Goal: Communication & Community: Share content

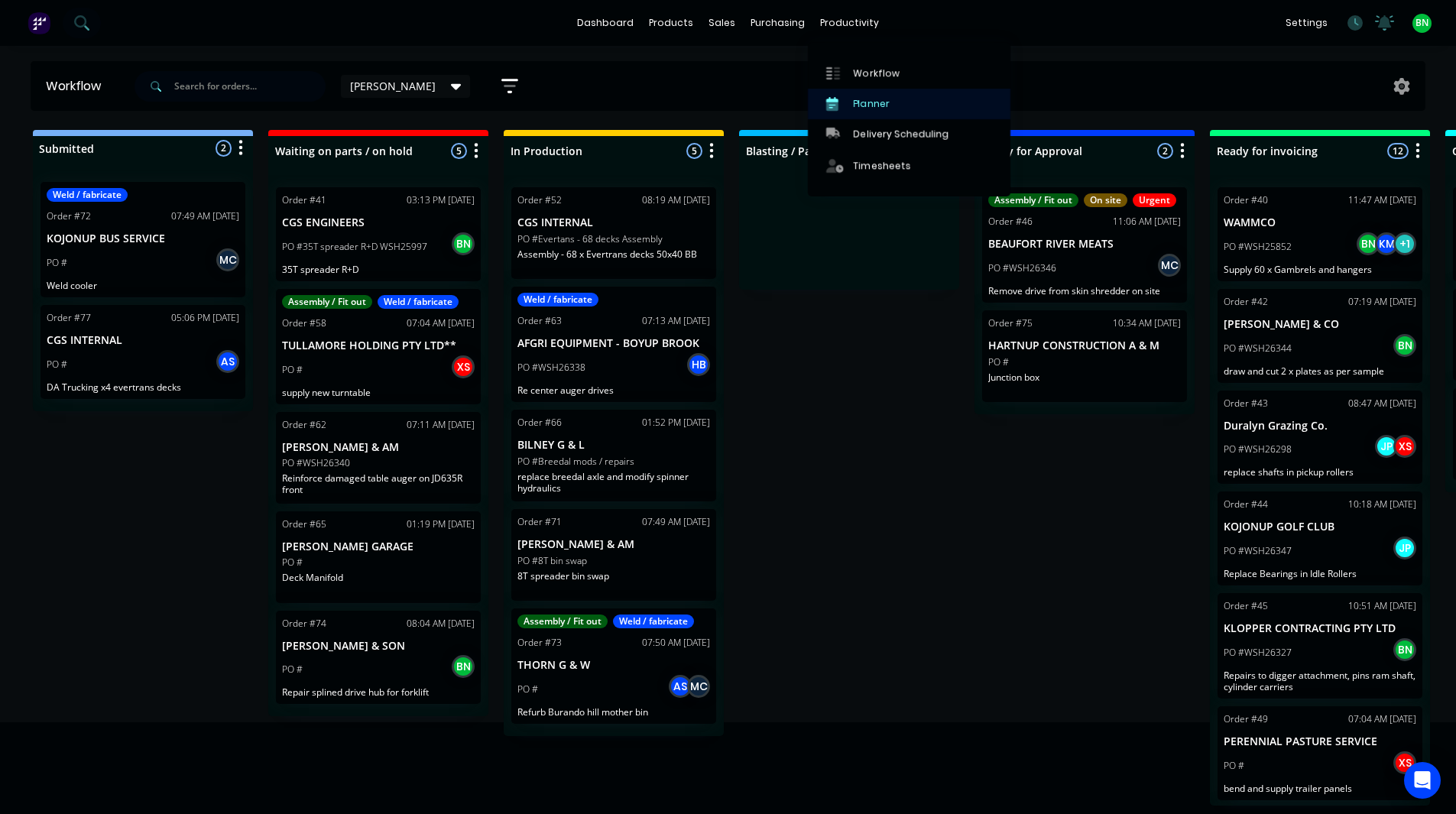
click at [876, 104] on div "Planner" at bounding box center [872, 104] width 36 height 14
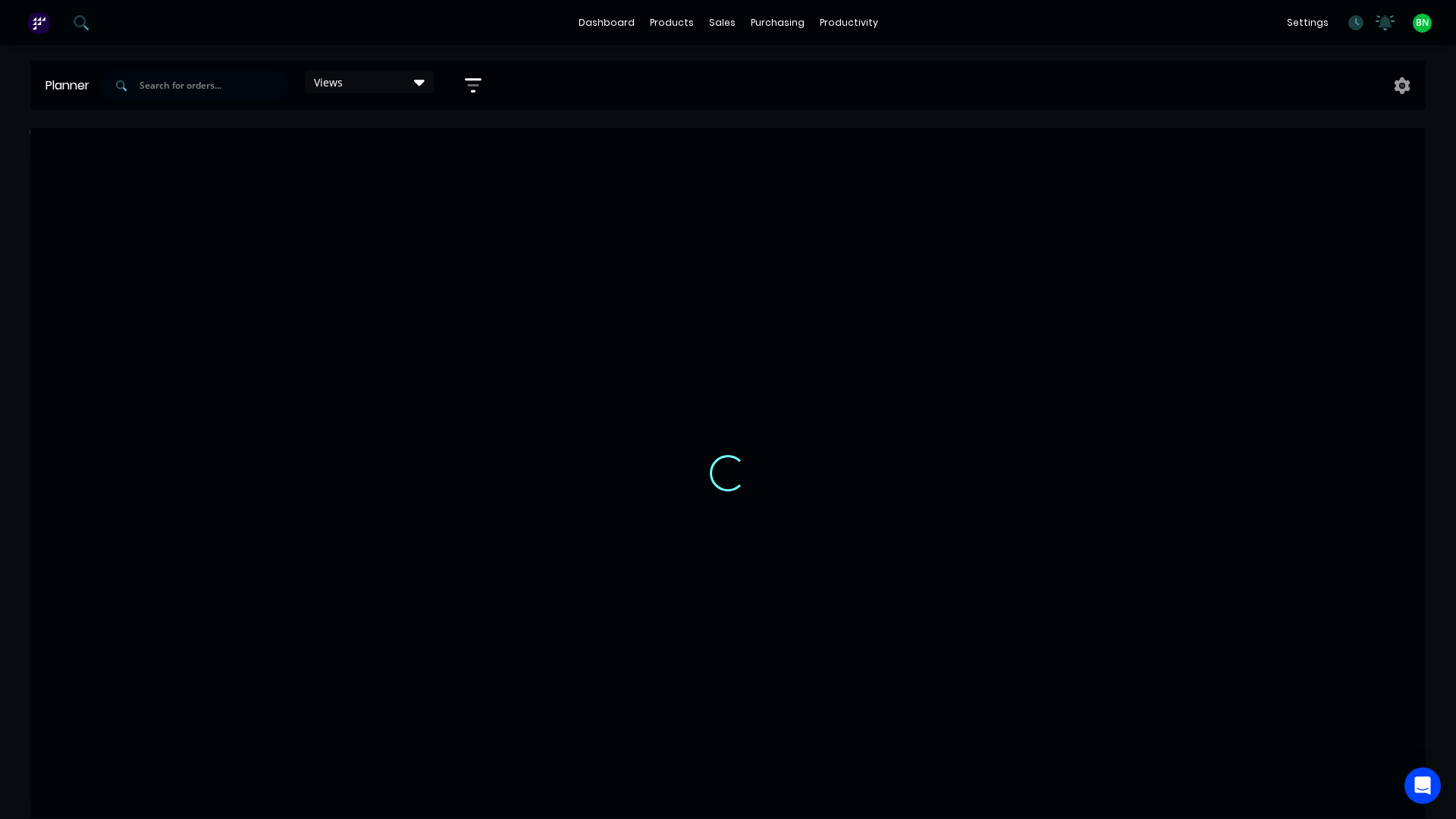
scroll to position [0, 1429]
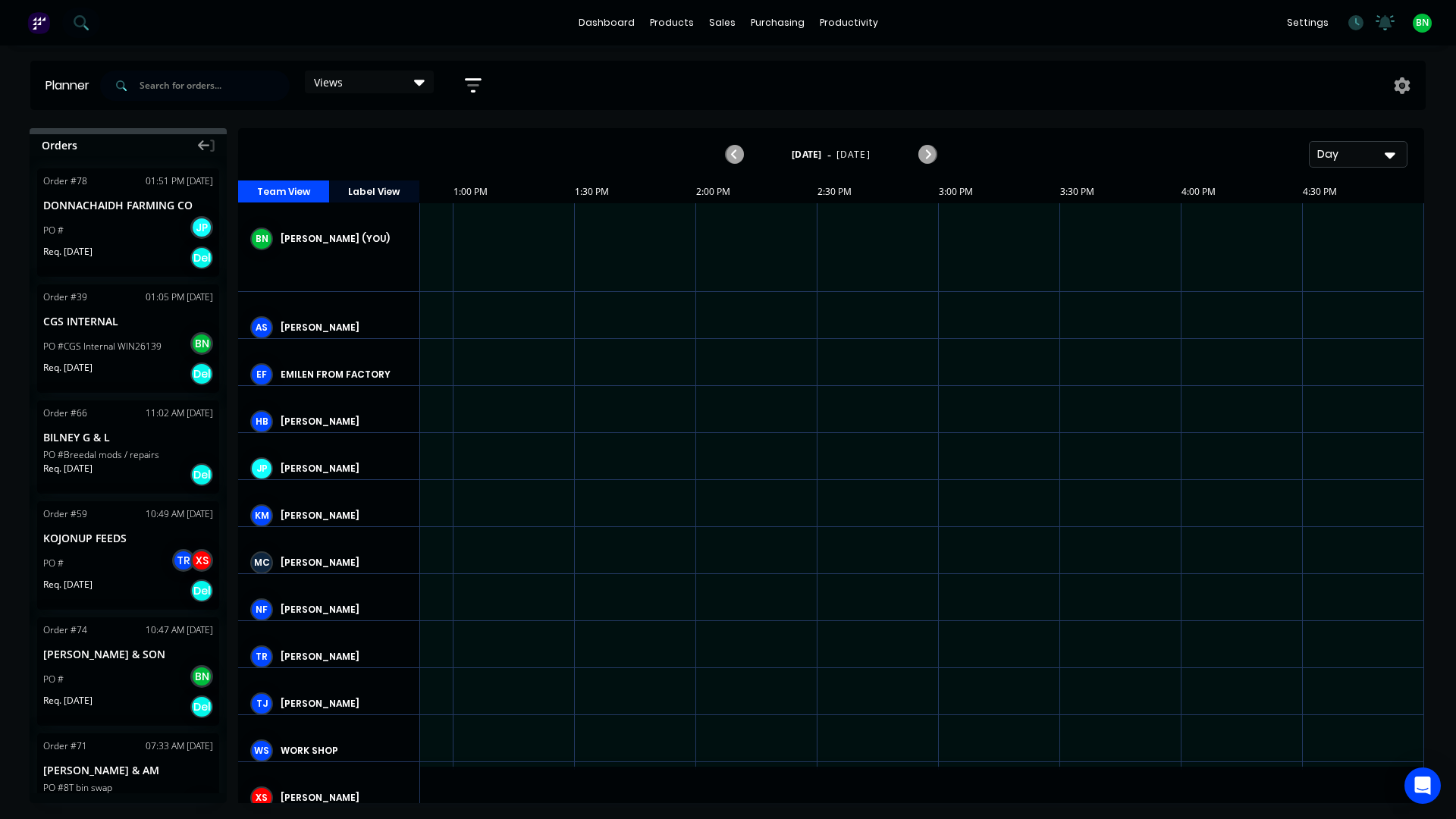
click at [1370, 146] on div "Day" at bounding box center [1352, 154] width 70 height 16
click at [1298, 186] on div "Day" at bounding box center [1330, 194] width 150 height 30
click at [1347, 159] on div "Day" at bounding box center [1352, 154] width 70 height 16
click at [1310, 219] on div "Week" at bounding box center [1330, 224] width 150 height 30
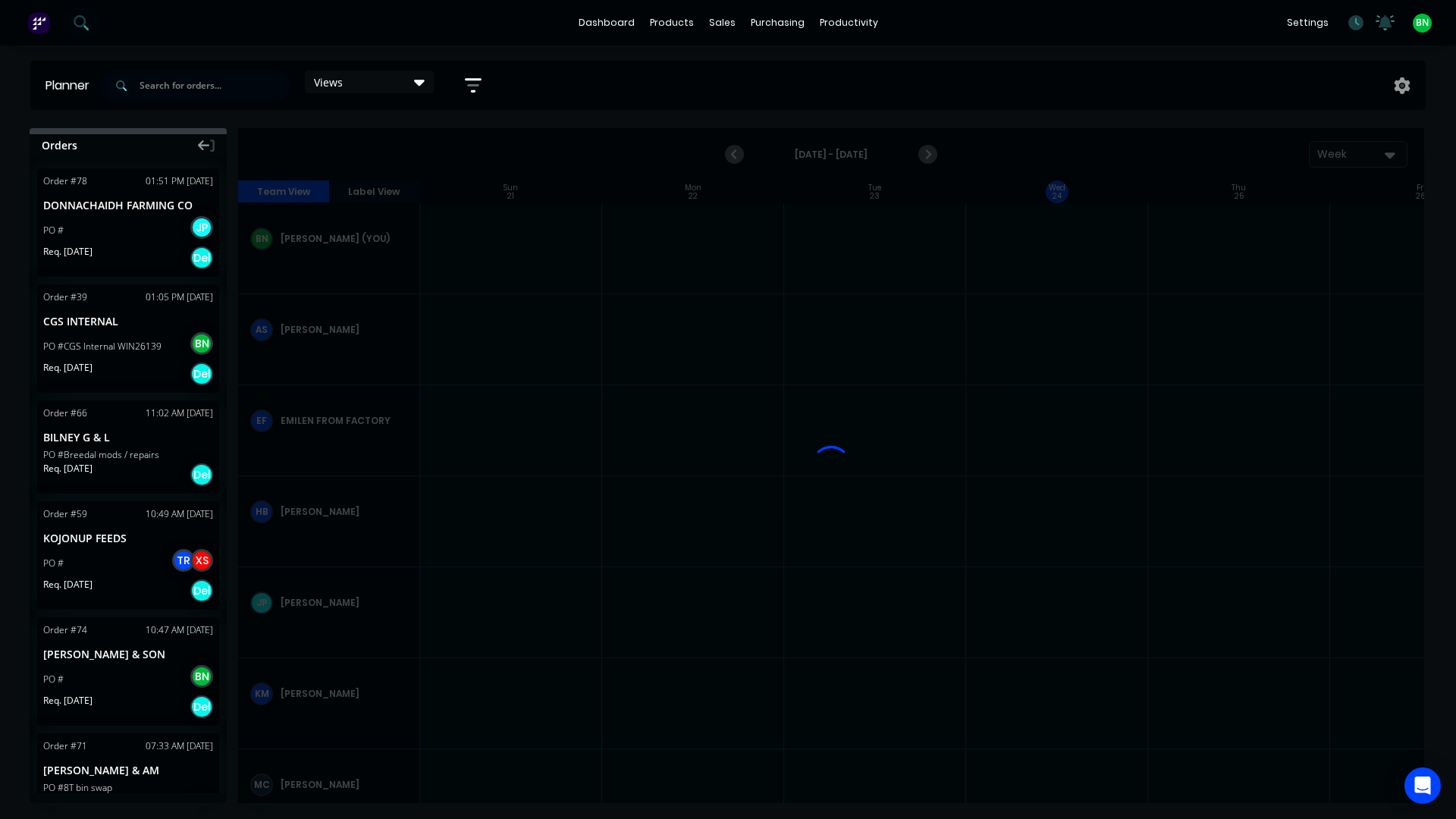
scroll to position [0, 1]
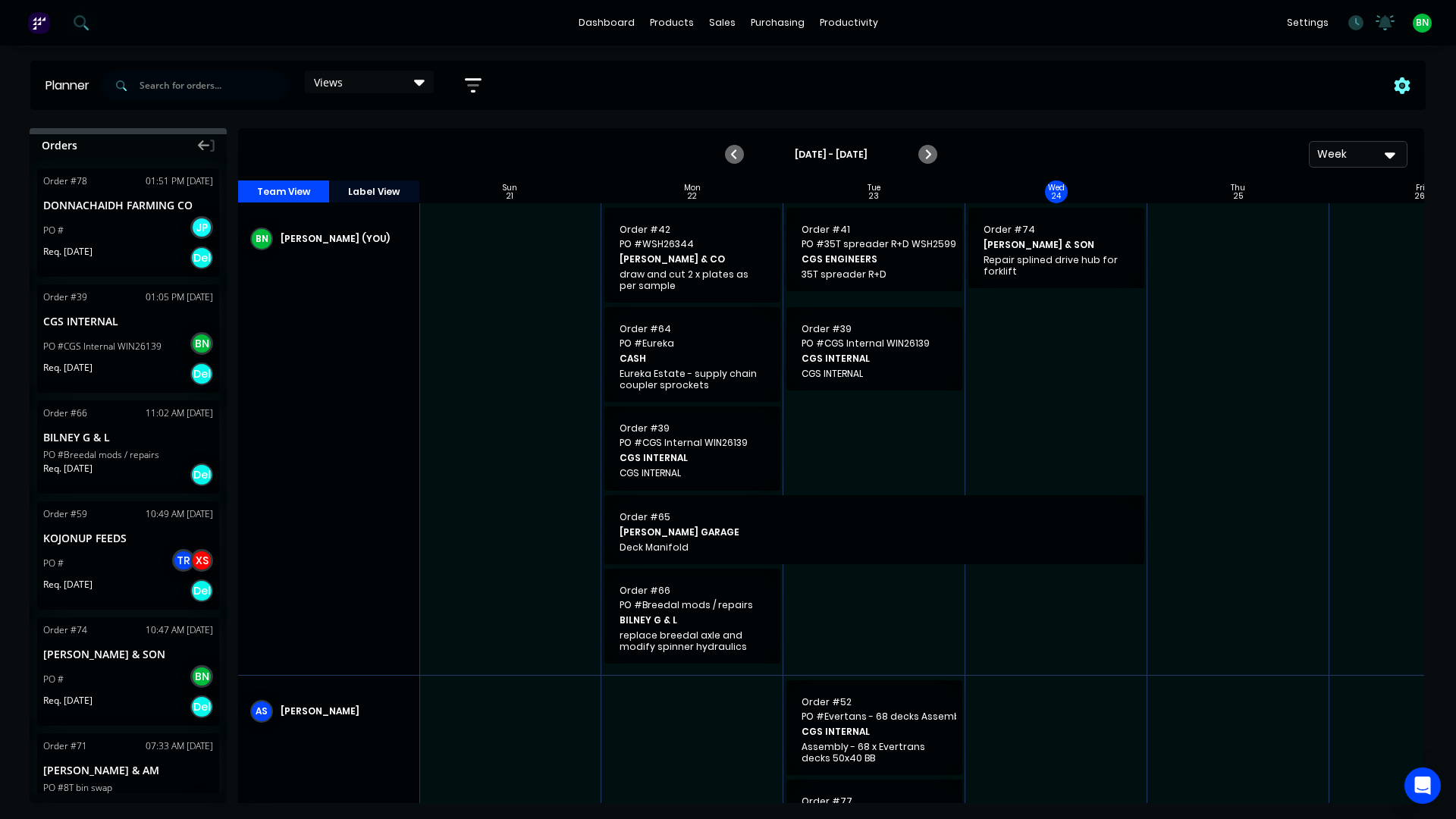
click at [1407, 88] on icon at bounding box center [1403, 85] width 16 height 16
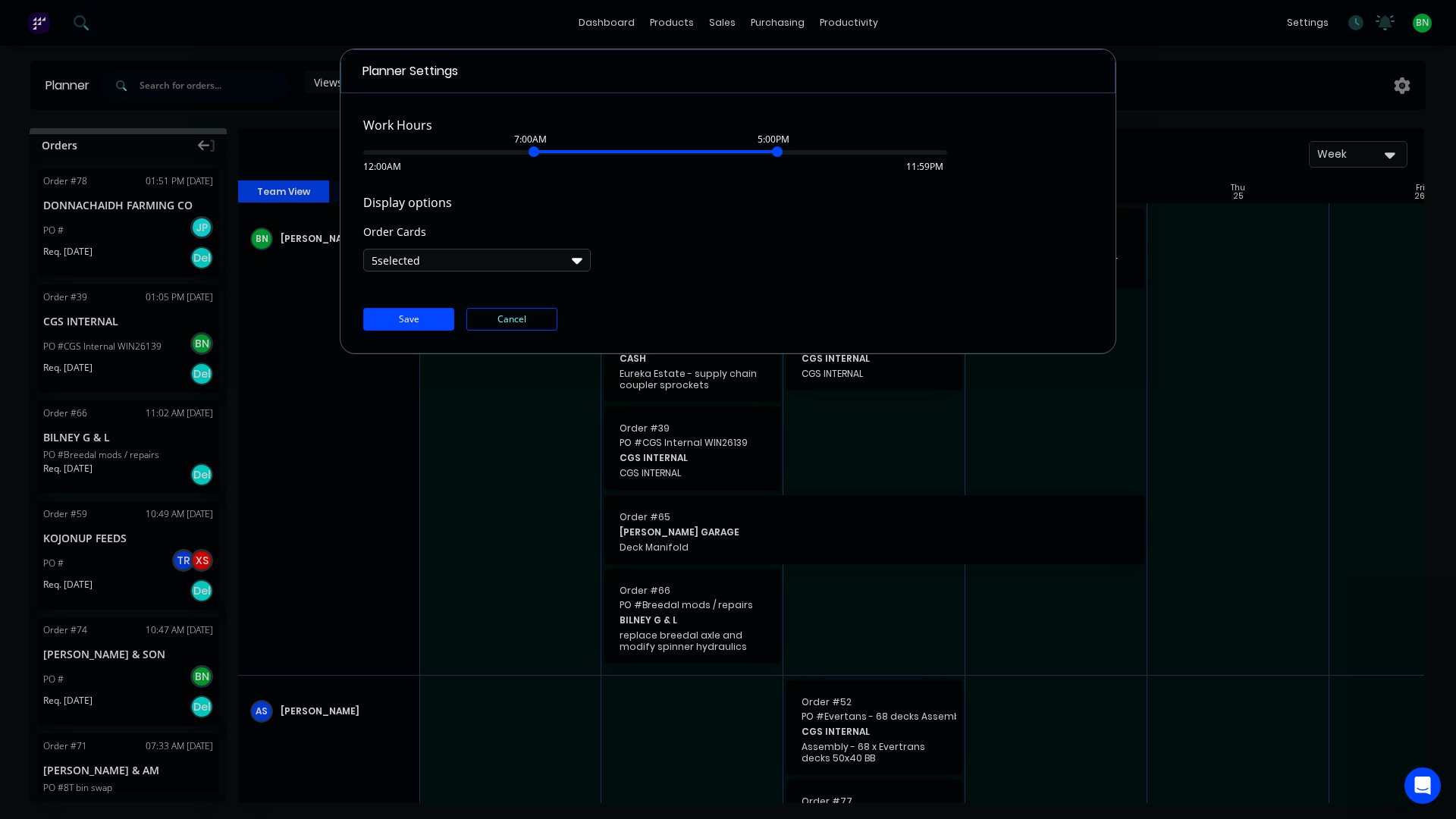
click at [573, 263] on icon "button" at bounding box center [577, 260] width 10 height 16
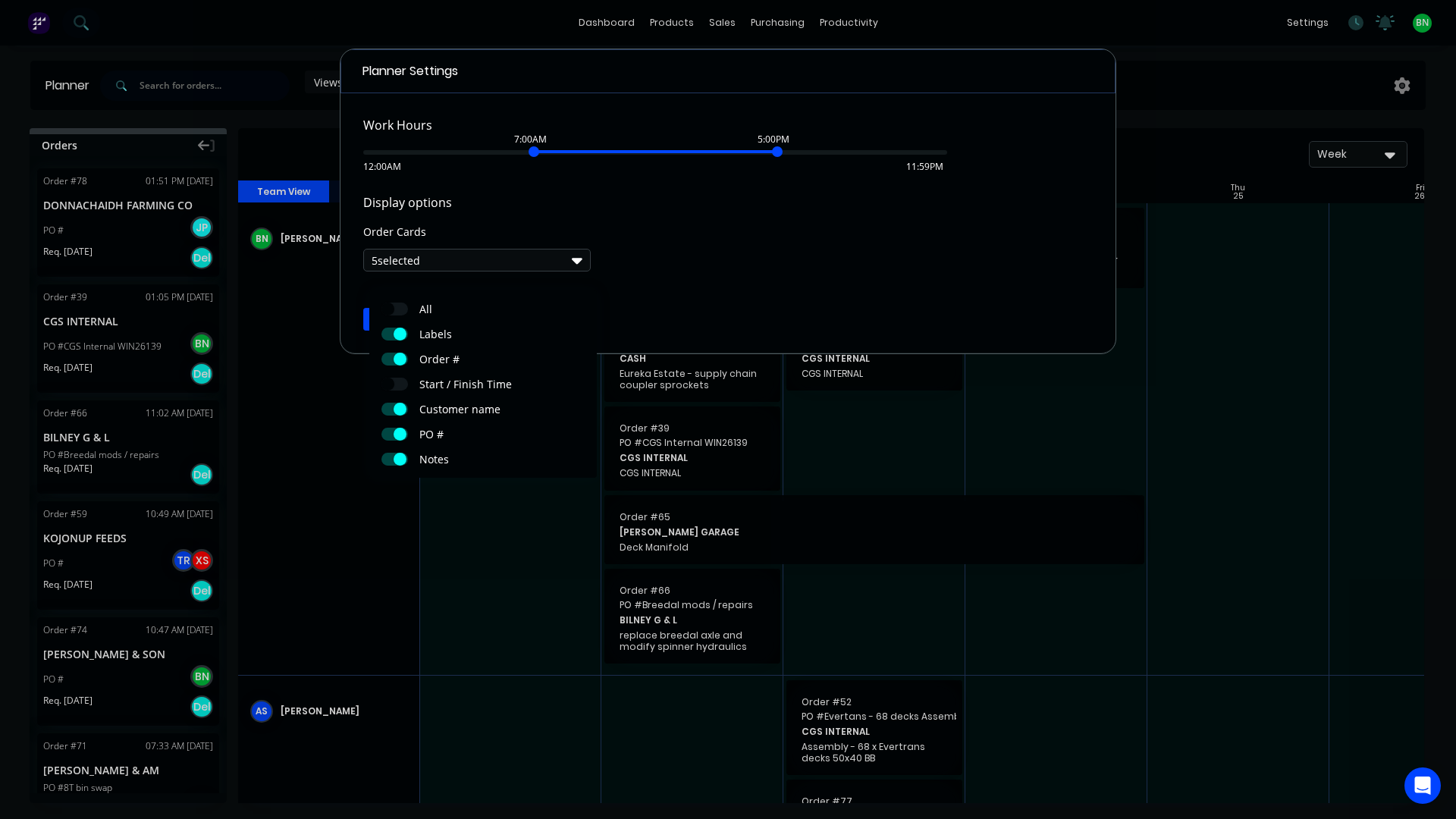
click at [724, 249] on div "Display options Order Cards 5 selected" at bounding box center [728, 232] width 730 height 78
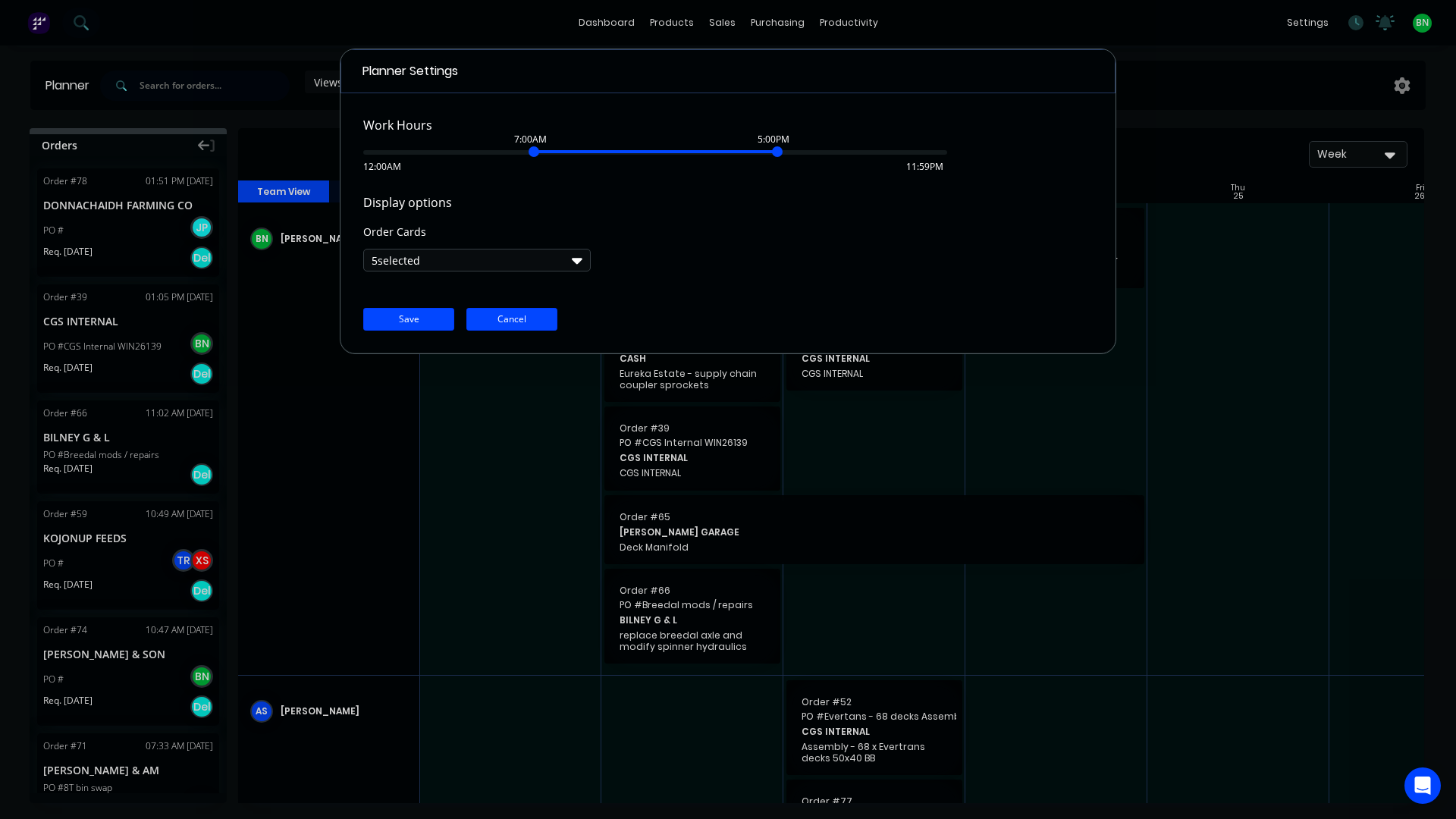
click at [527, 319] on button "Cancel" at bounding box center [511, 319] width 91 height 23
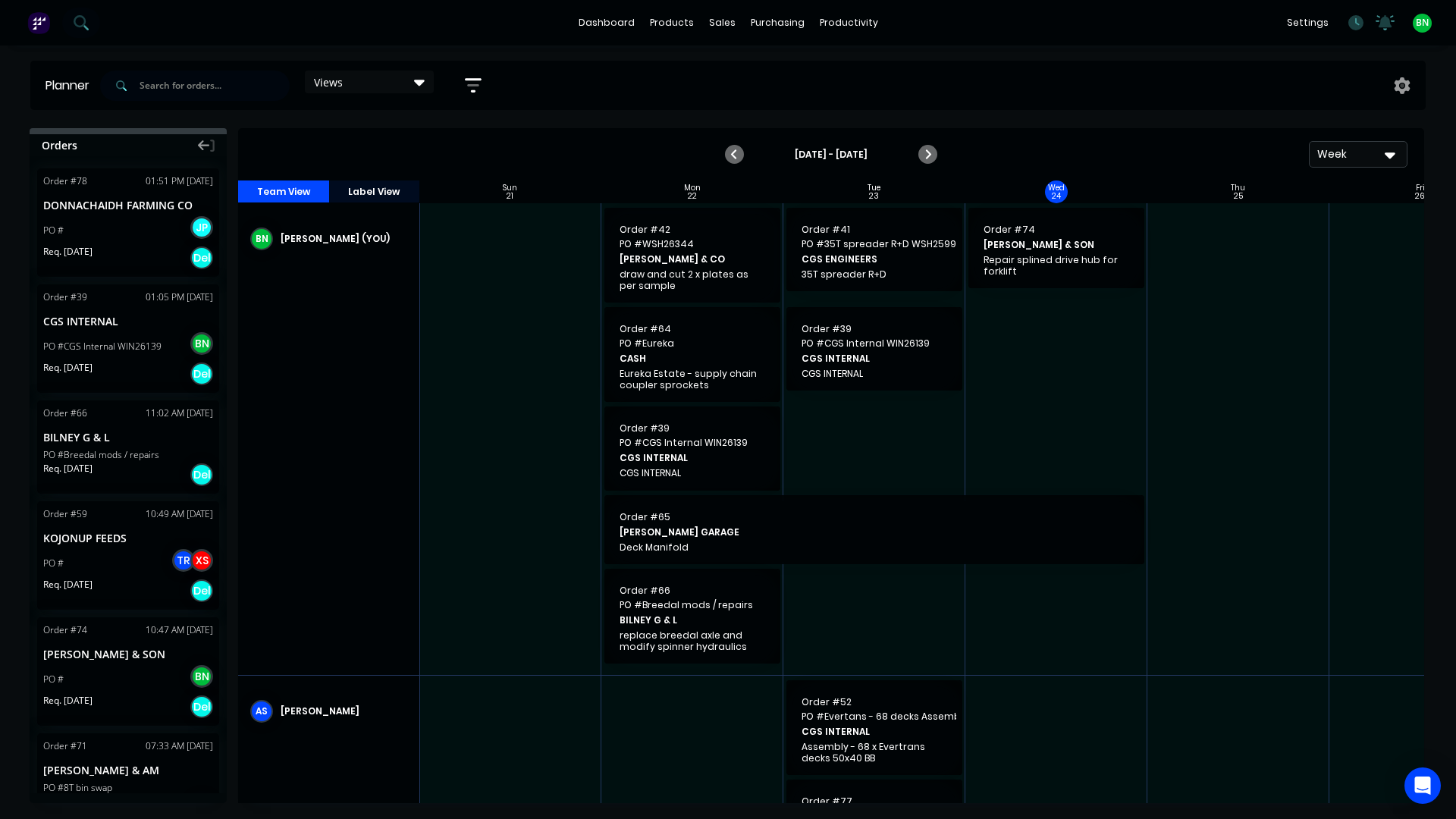
drag, startPoint x: 1038, startPoint y: 380, endPoint x: 1102, endPoint y: 270, distance: 127.3
click at [1043, 361] on div at bounding box center [1056, 439] width 182 height 471
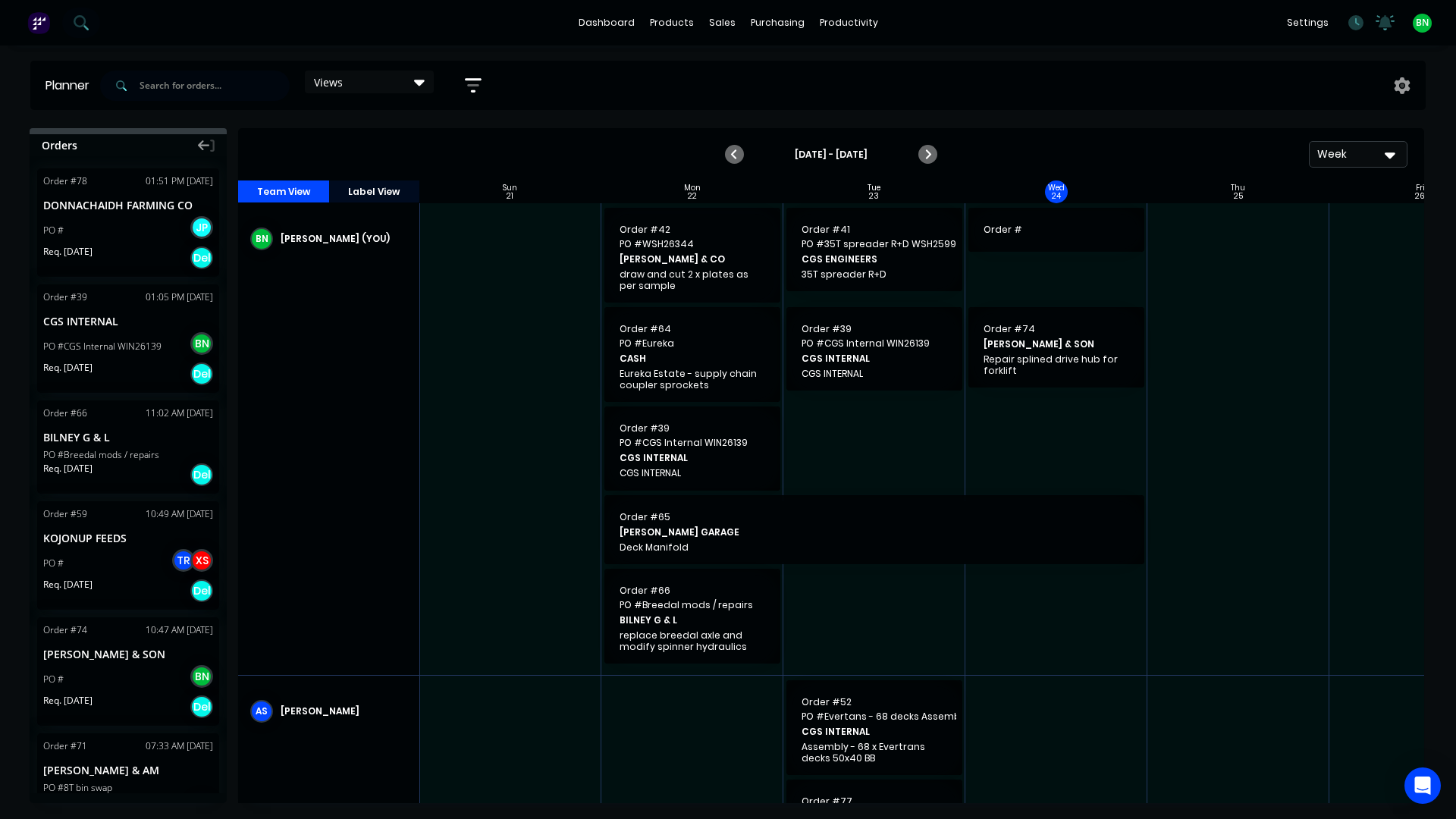
click at [1362, 153] on div "Week" at bounding box center [1352, 154] width 70 height 16
click at [1298, 189] on div "Day" at bounding box center [1330, 194] width 150 height 30
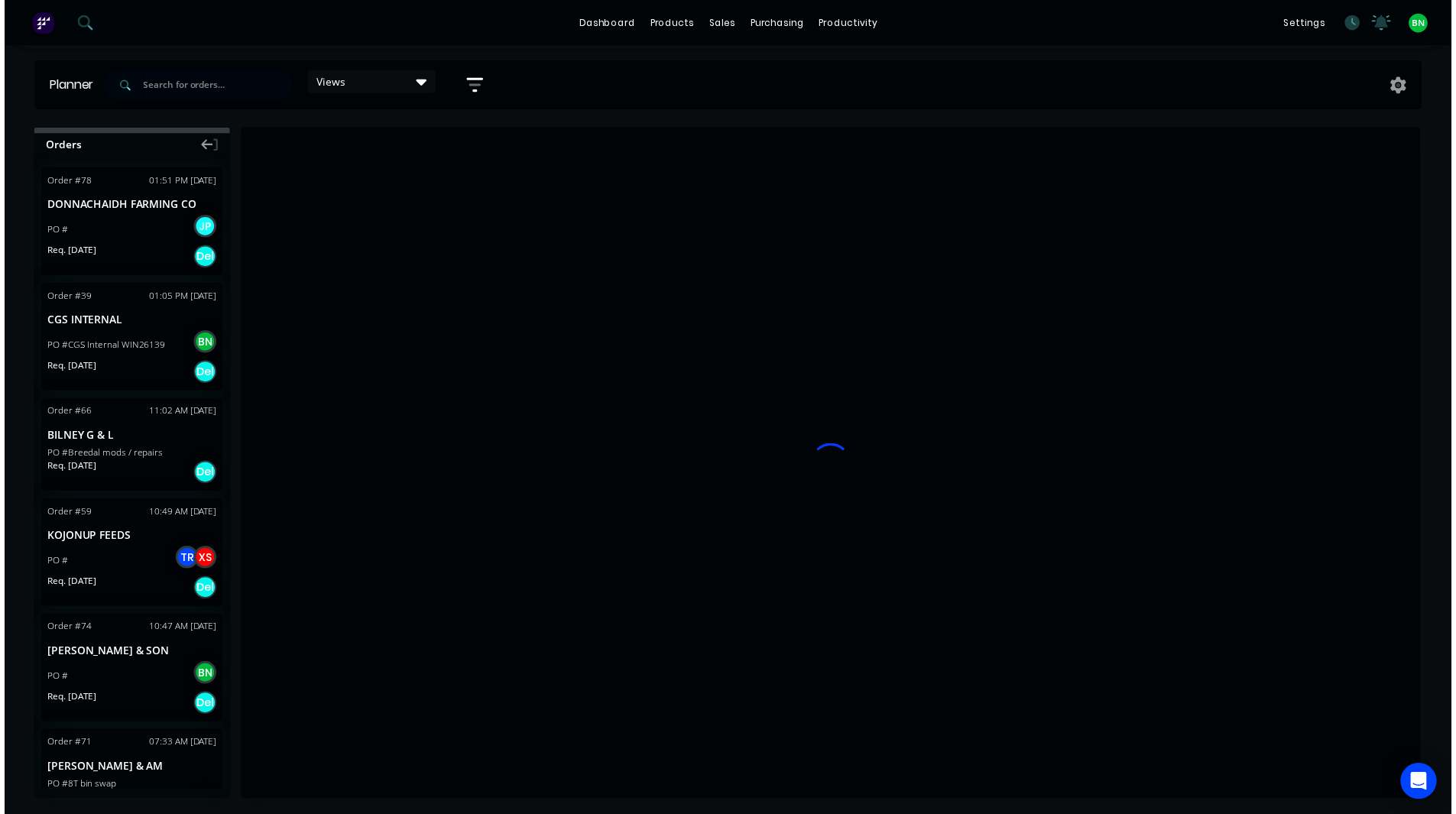
scroll to position [0, 1440]
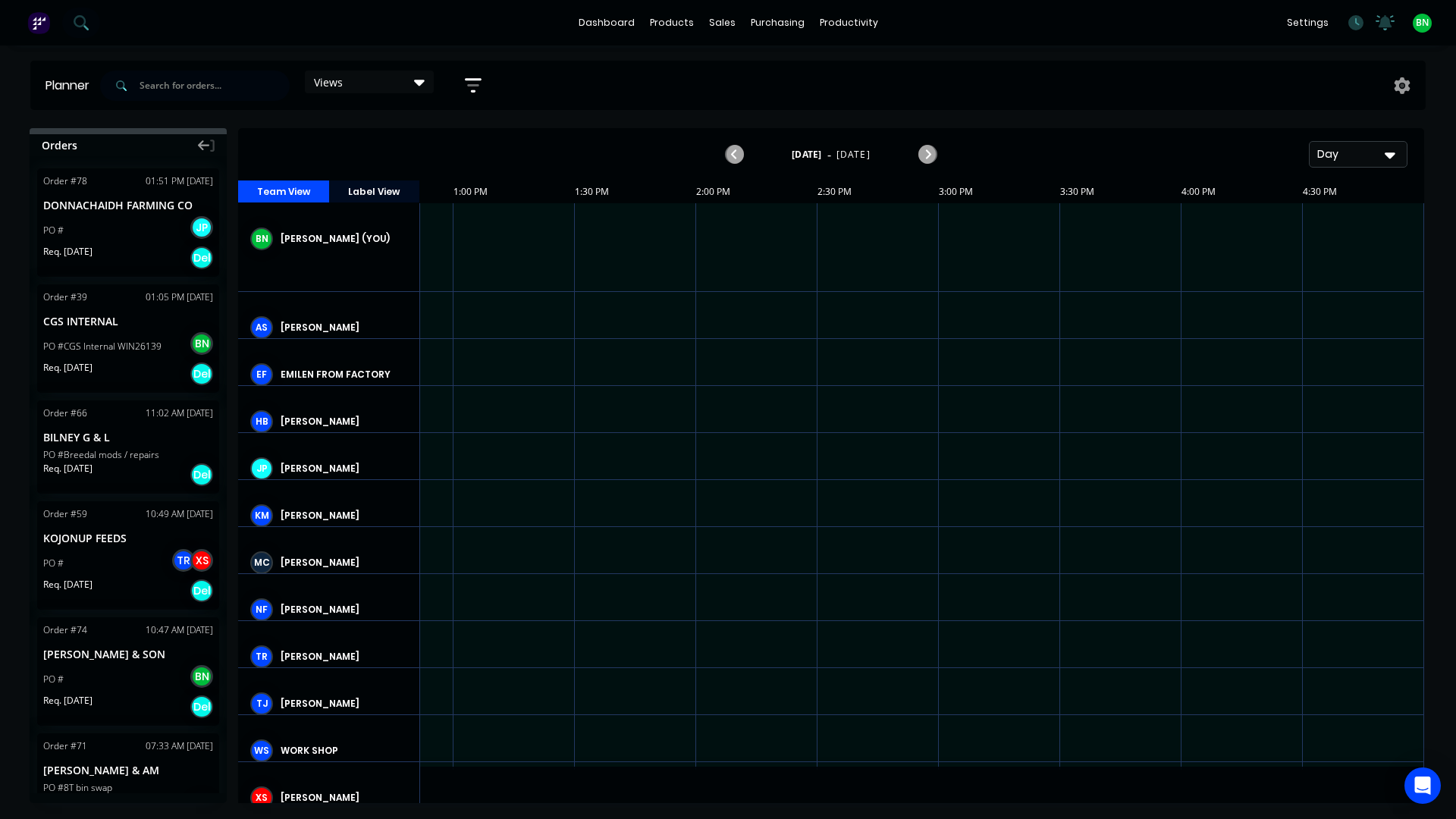
drag, startPoint x: 1207, startPoint y: 479, endPoint x: 998, endPoint y: 441, distance: 212.4
click at [1201, 478] on div at bounding box center [1243, 456] width 121 height 46
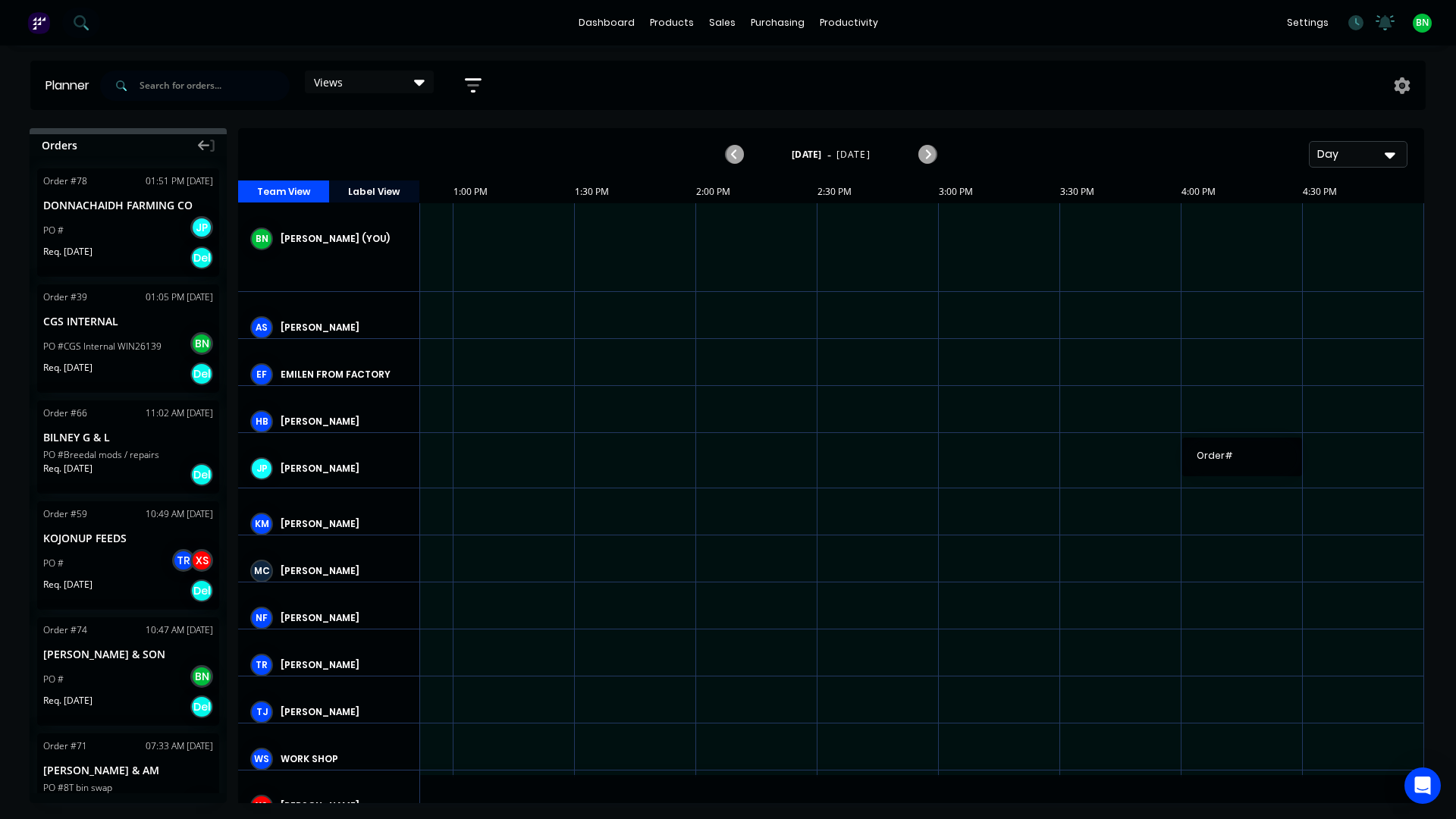
click at [563, 116] on div "Planner Views Save new view None (Default) edit Show/Hide users Show/Hide order…" at bounding box center [728, 439] width 1456 height 757
click at [846, 14] on div "productivity" at bounding box center [848, 23] width 74 height 23
click at [862, 76] on div "Workflow" at bounding box center [875, 73] width 46 height 14
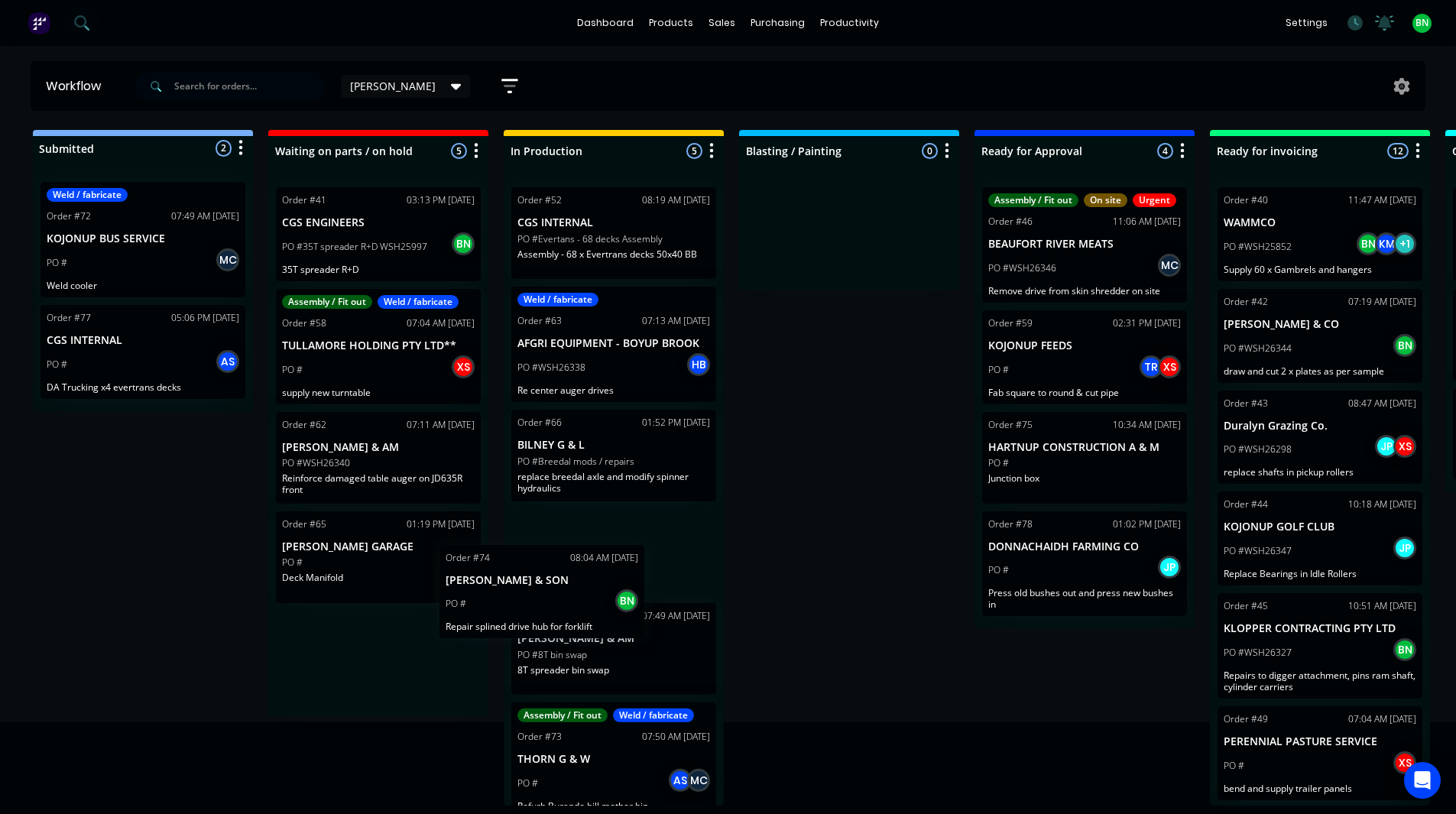
scroll to position [4, 0]
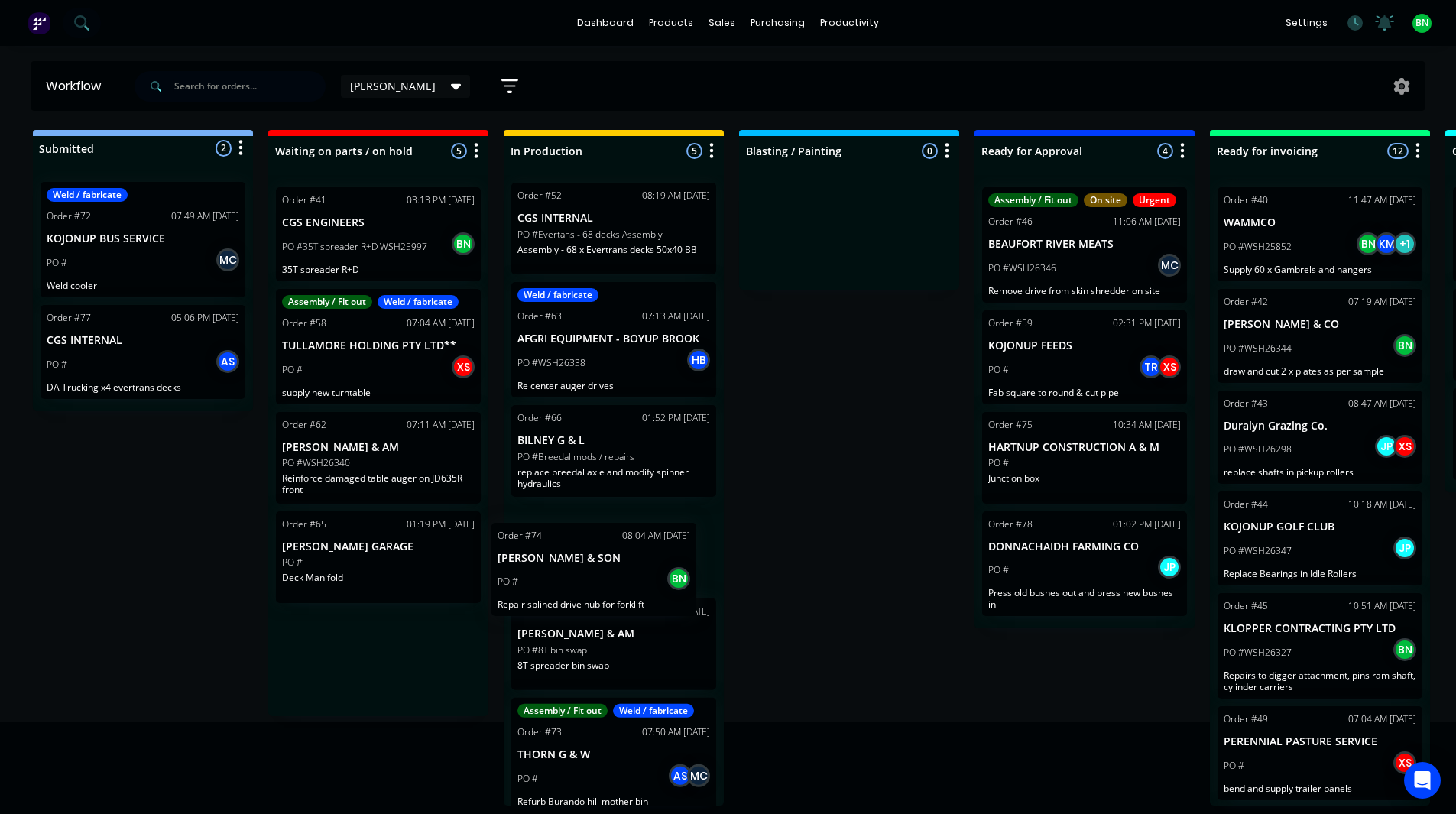
drag, startPoint x: 406, startPoint y: 656, endPoint x: 646, endPoint y: 535, distance: 268.8
click at [646, 535] on div "Submitted 2 Status colour #273444 hex #273444 Save Cancel Summaries Total order…" at bounding box center [1041, 468] width 2106 height 676
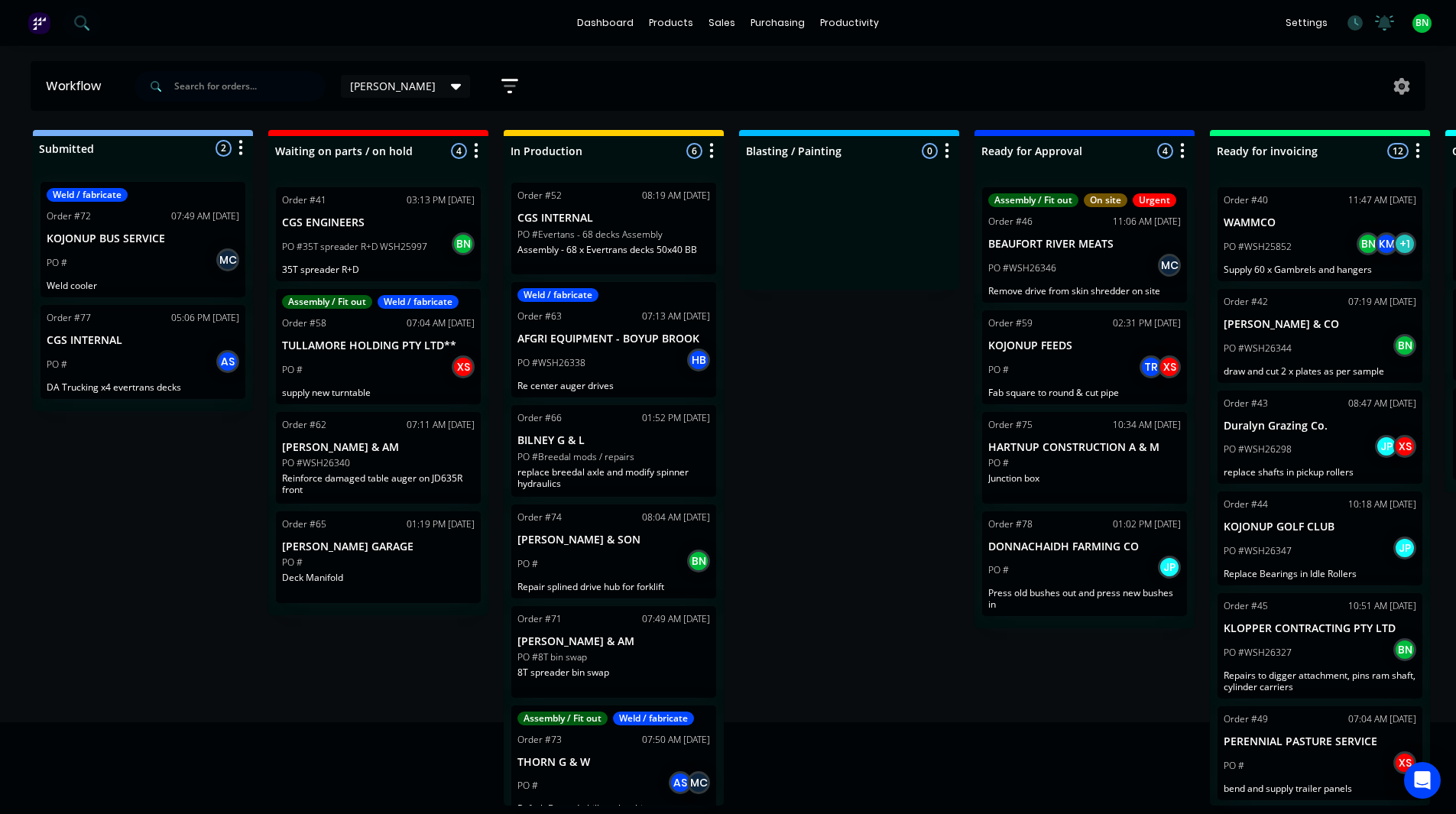
click at [783, 427] on div "Submitted 2 Status colour #273444 hex #273444 Save Cancel Summaries Total order…" at bounding box center [1041, 468] width 2106 height 676
click at [828, 445] on div "Submitted 2 Status colour #273444 hex #273444 Save Cancel Summaries Total order…" at bounding box center [1041, 468] width 2106 height 676
click at [1356, 22] on icon at bounding box center [1356, 24] width 16 height 16
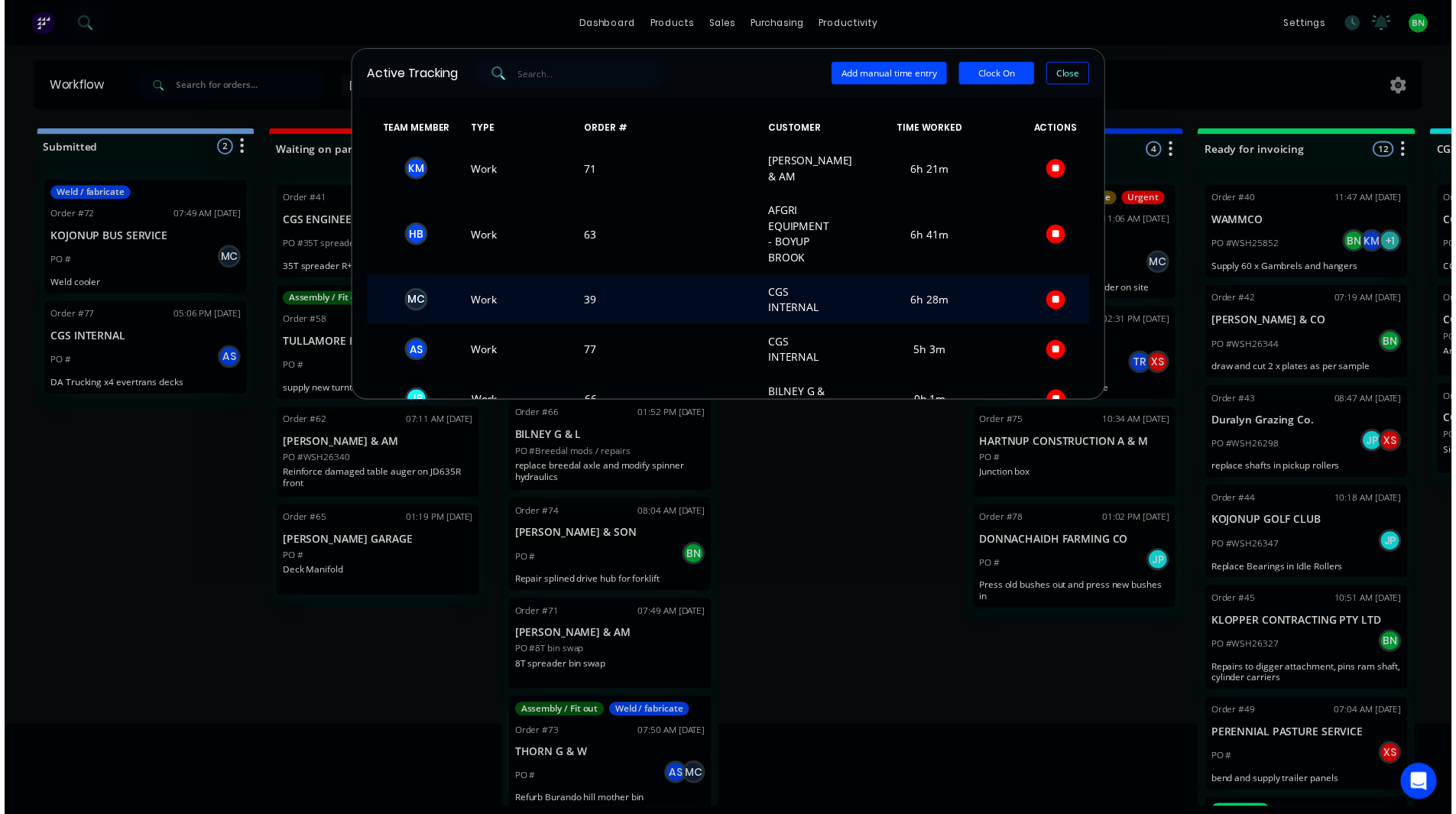
scroll to position [0, 0]
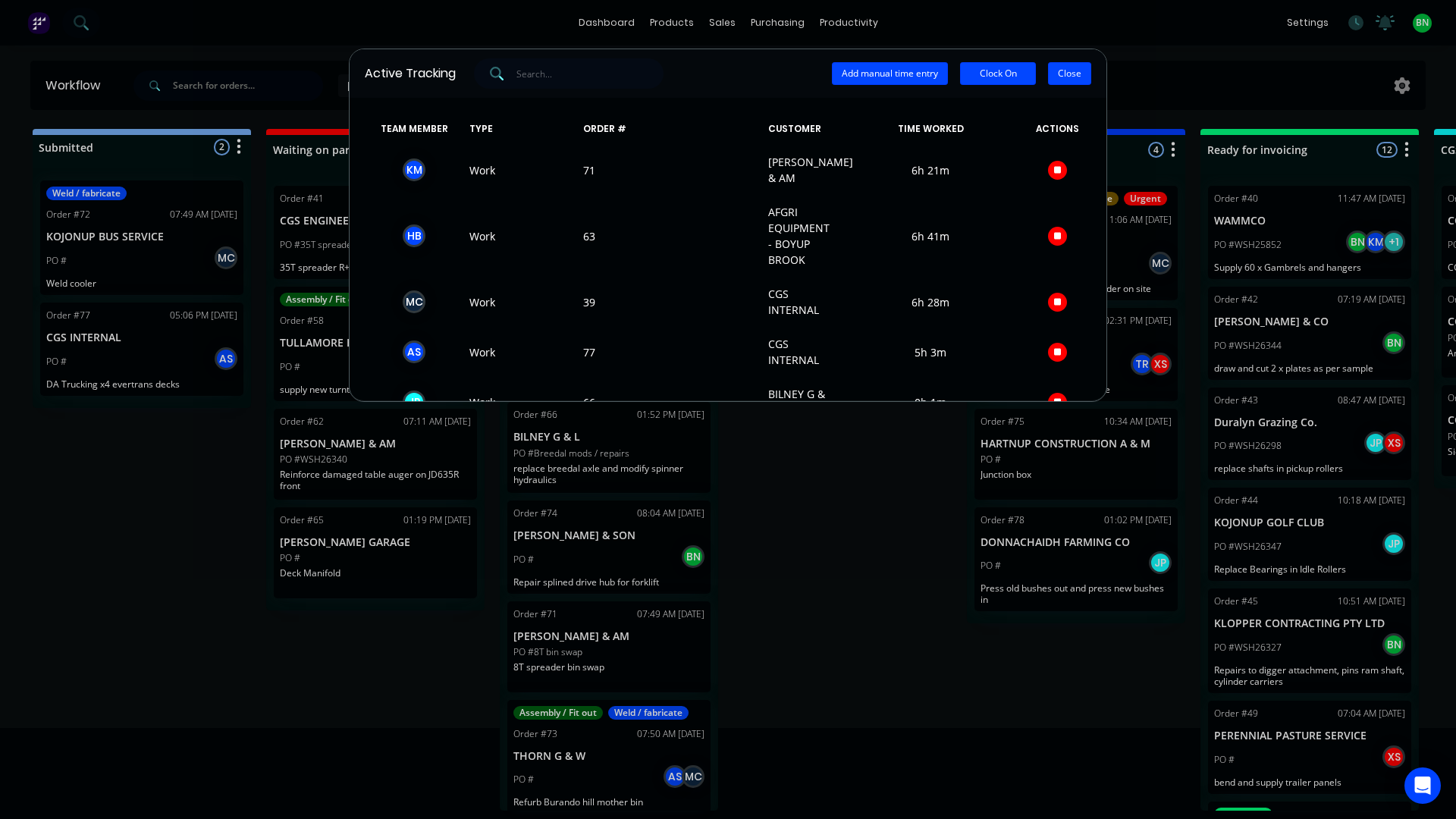
click at [1069, 70] on button "Close" at bounding box center [1070, 74] width 43 height 23
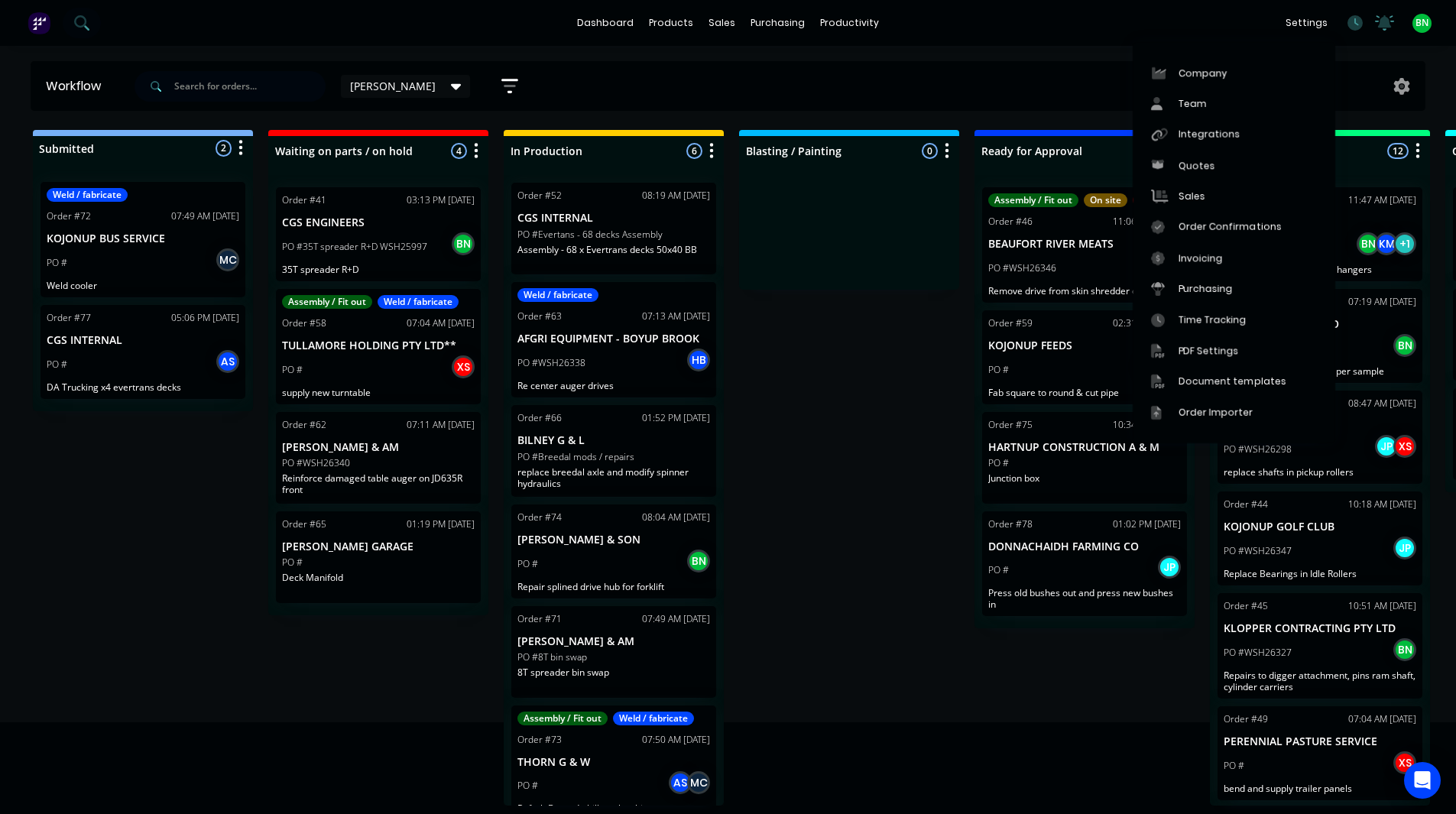
drag, startPoint x: 819, startPoint y: 429, endPoint x: 822, endPoint y: 396, distance: 33.1
click at [822, 428] on div "Submitted 2 Status colour #273444 hex #273444 Save Cancel Summaries Total order…" at bounding box center [1041, 468] width 2106 height 676
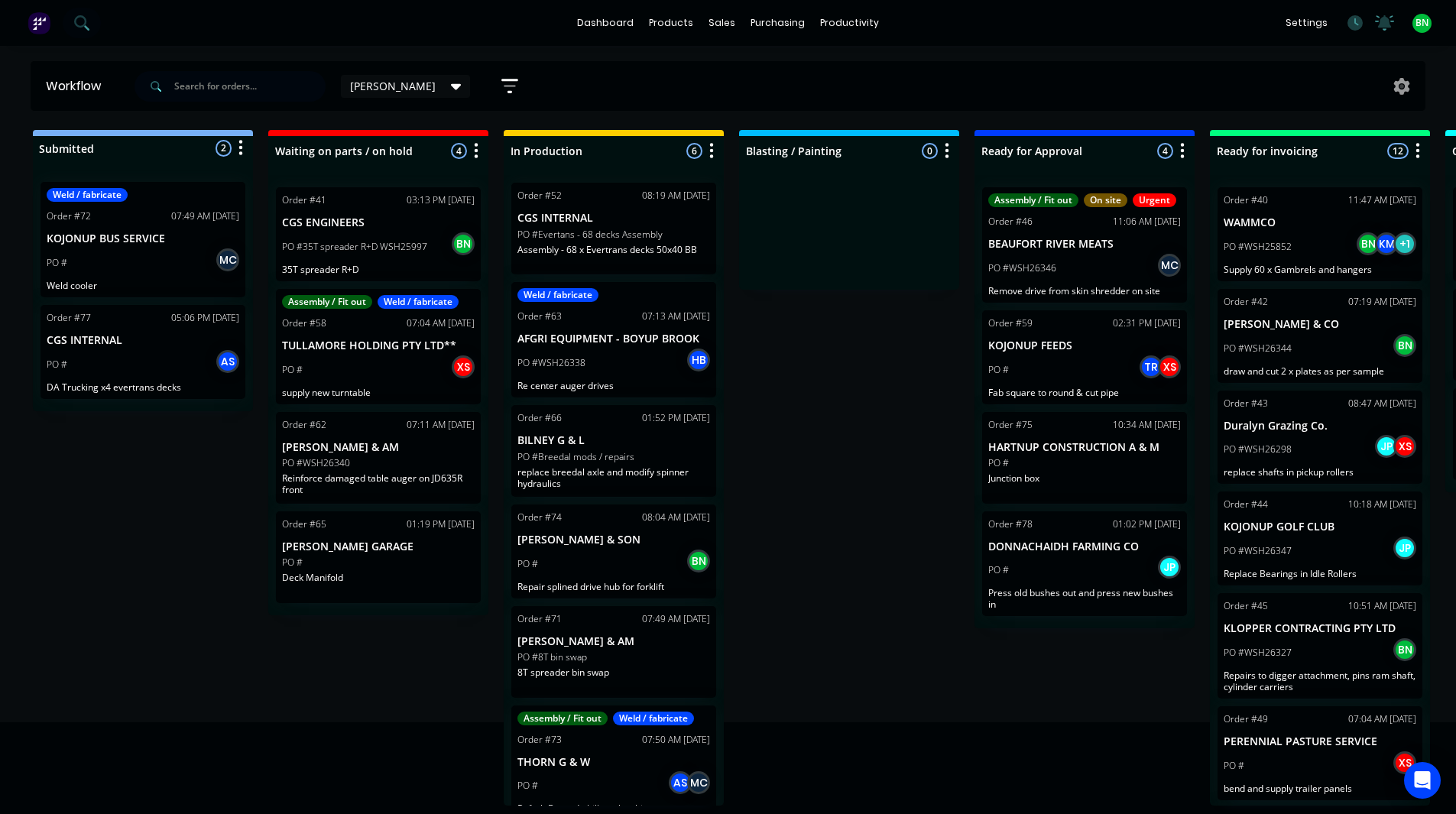
click at [859, 500] on div "Submitted 2 Status colour #273444 hex #273444 Save Cancel Summaries Total order…" at bounding box center [1041, 468] width 2106 height 676
click at [1100, 589] on p "Press old bushes out and press new bushes in" at bounding box center [1085, 598] width 193 height 23
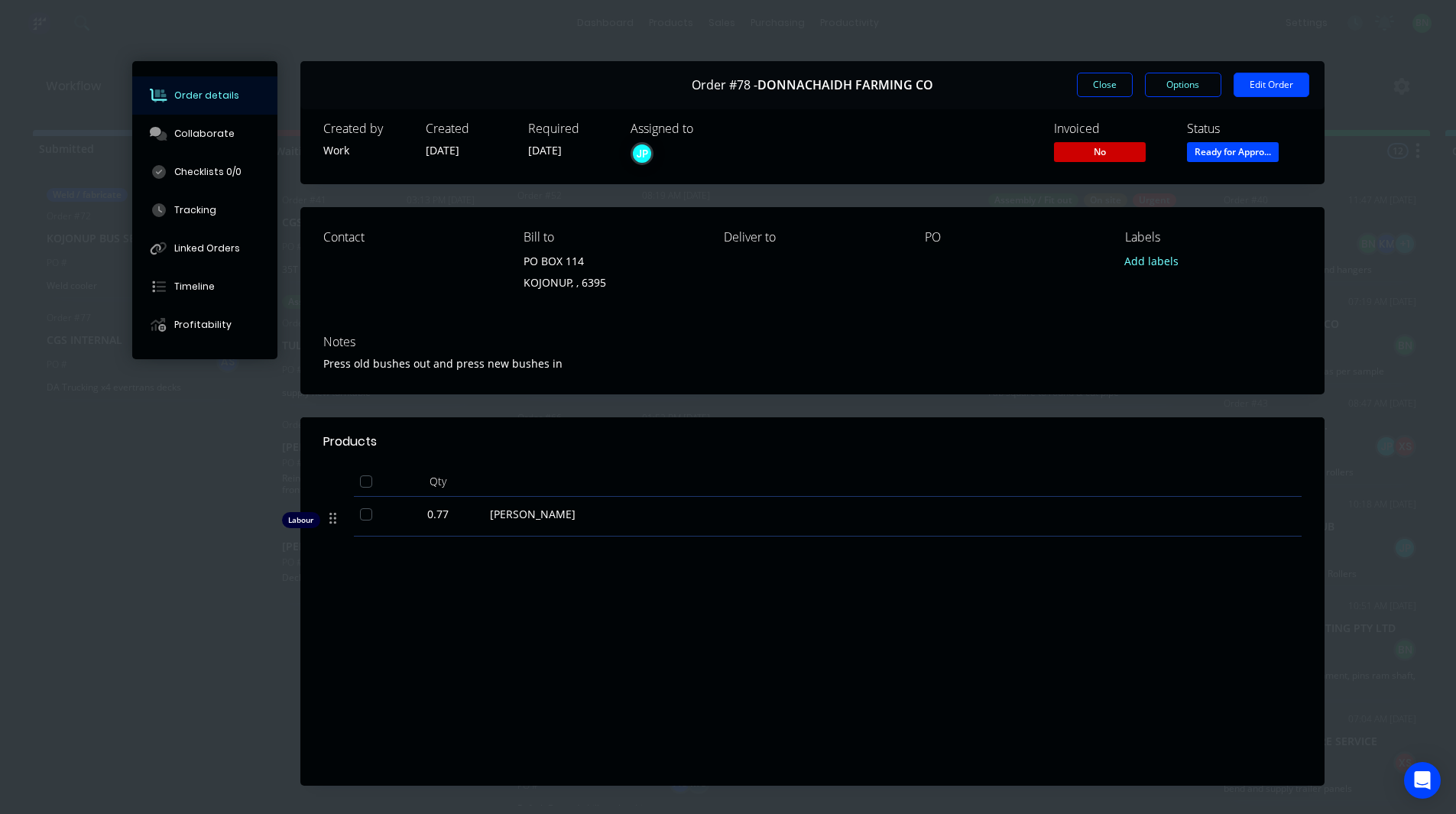
click at [690, 612] on div "Labour $115.50 Sub total $115.50 Margin $65.64 ( 56.83 %) Tax $11.55 Total $127…" at bounding box center [812, 673] width 978 height 177
click at [1080, 83] on button "Close" at bounding box center [1105, 85] width 56 height 24
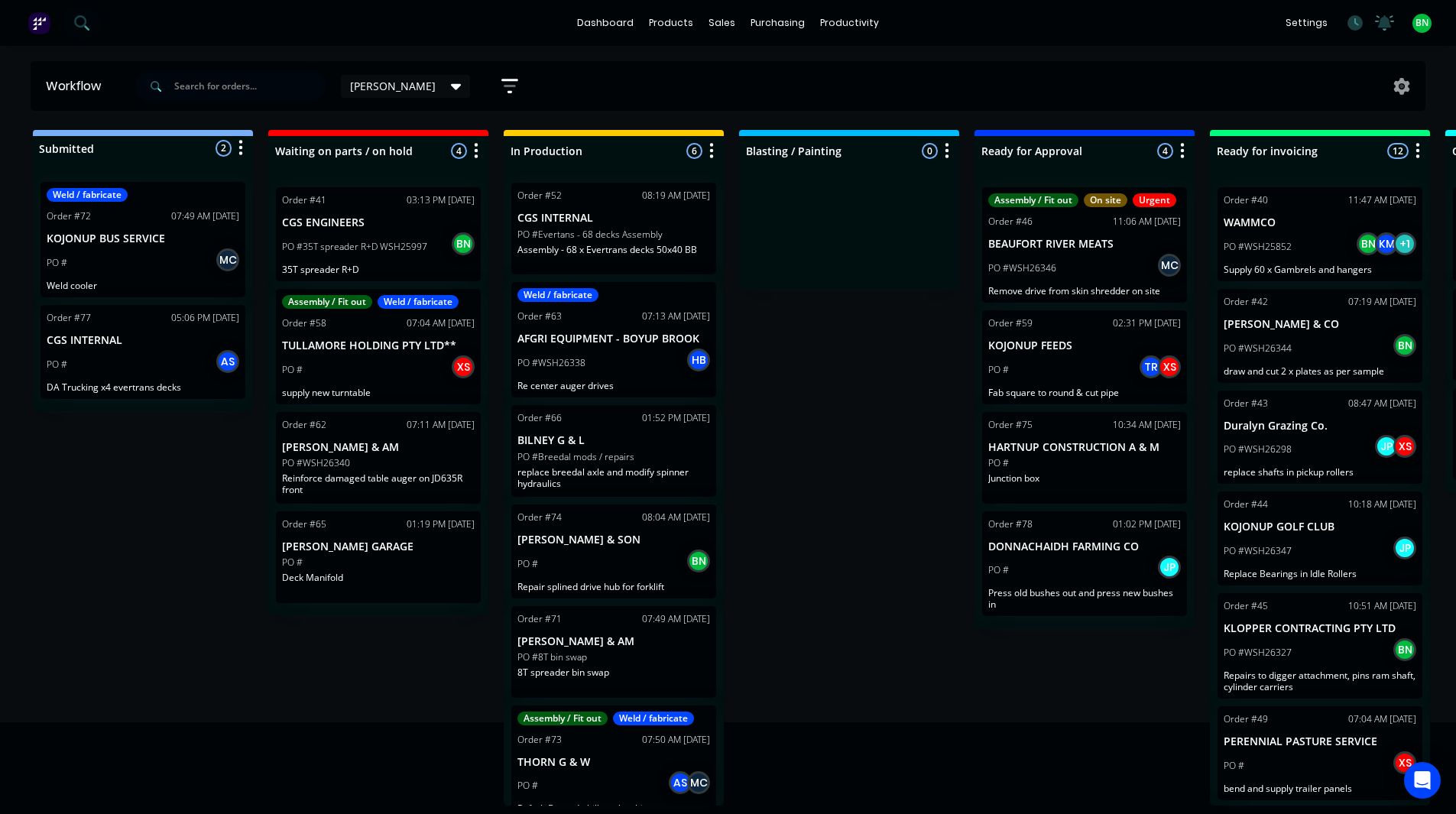
click at [1082, 569] on div "PO # JP" at bounding box center [1085, 569] width 193 height 29
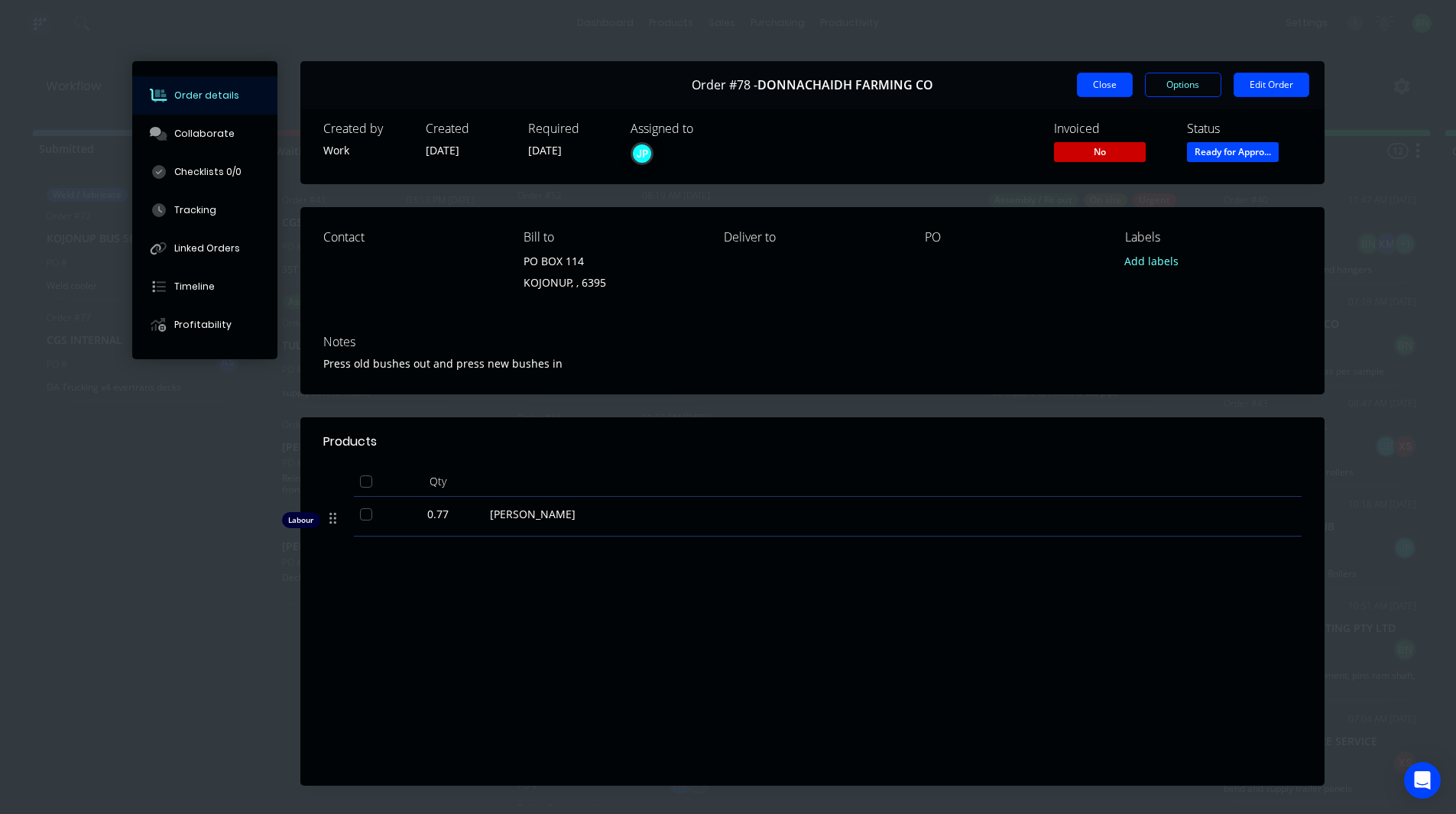
click at [1089, 79] on button "Close" at bounding box center [1105, 85] width 56 height 24
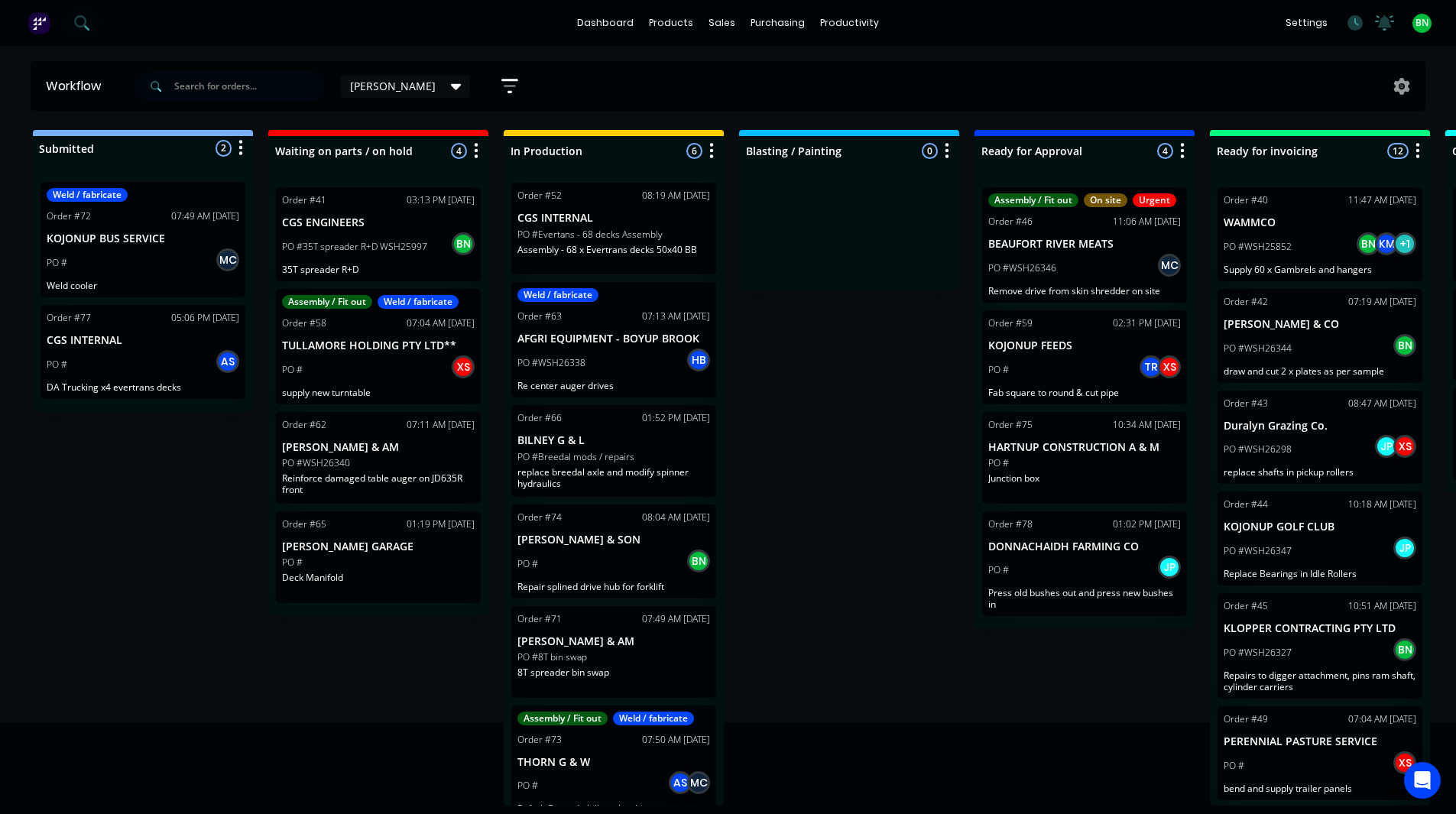
click at [862, 446] on div "Submitted 2 Status colour #273444 hex #273444 Save Cancel Summaries Total order…" at bounding box center [1041, 468] width 2106 height 676
click at [313, 690] on div "Submitted 2 Status colour #273444 hex #273444 Save Cancel Summaries Total order…" at bounding box center [1041, 468] width 2106 height 676
click at [132, 266] on div "PO # MC" at bounding box center [142, 262] width 193 height 29
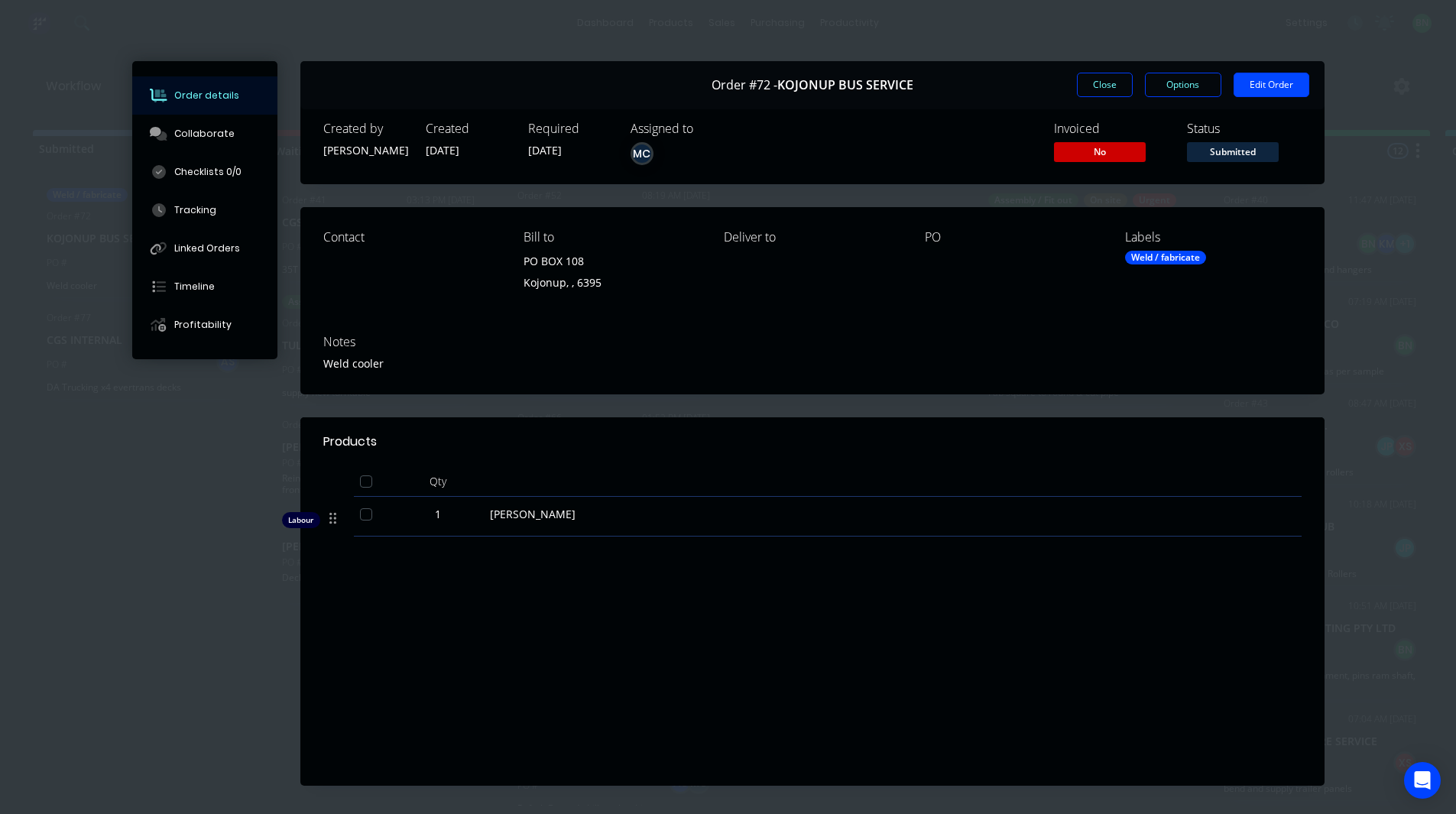
click at [700, 637] on div "Labour $150.00 Sub total $150.00 Margin $85.43 ( 56.95 %) Tax $15.00 Total $165…" at bounding box center [812, 673] width 978 height 177
click at [1104, 84] on button "Close" at bounding box center [1105, 85] width 56 height 24
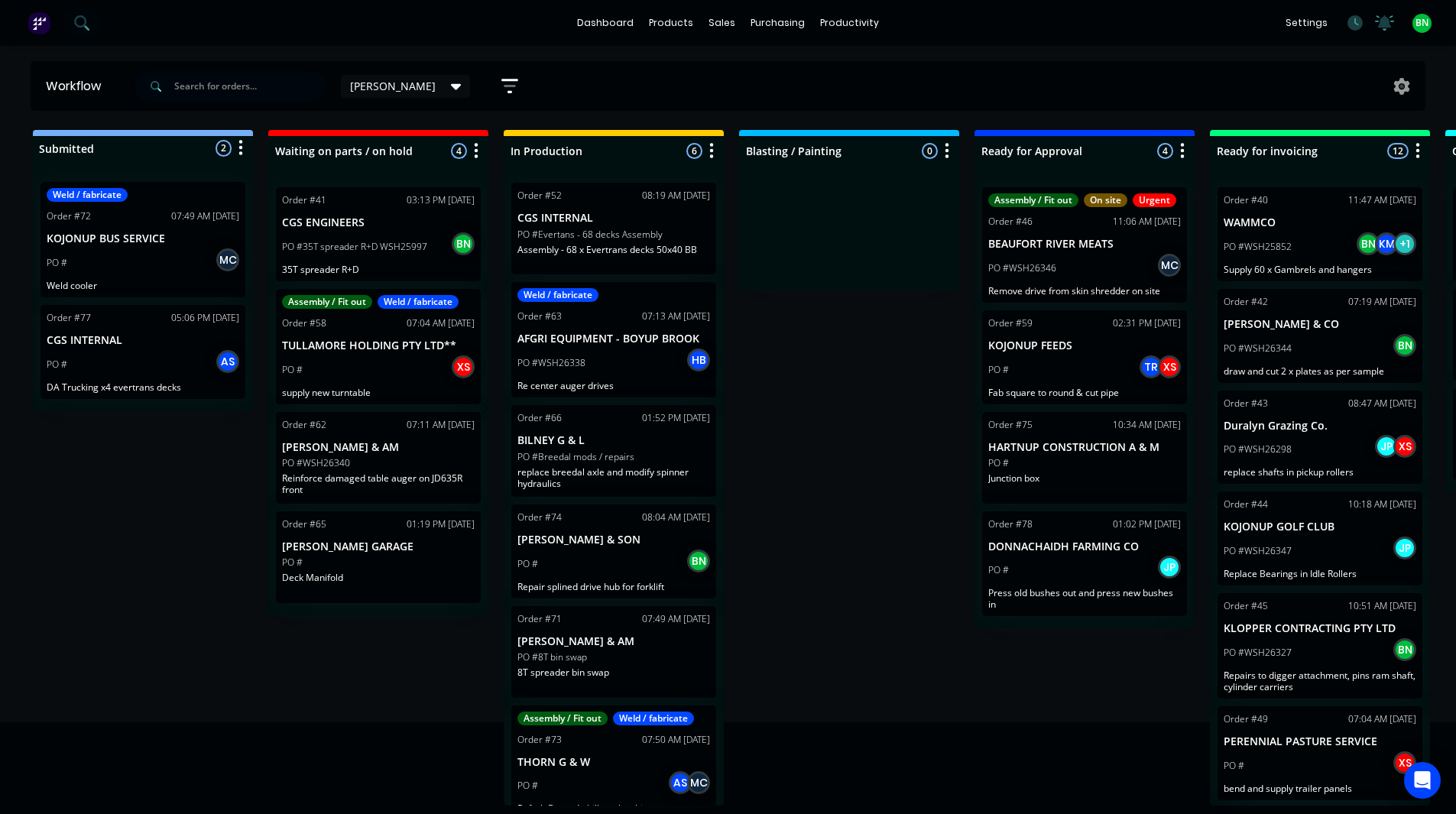
click at [248, 647] on div "Submitted 2 Status colour #273444 hex #273444 Save Cancel Summaries Total order…" at bounding box center [1041, 468] width 2106 height 676
click at [886, 522] on div "Submitted 2 Status colour #273444 hex #273444 Save Cancel Summaries Total order…" at bounding box center [1041, 468] width 2106 height 676
click at [355, 673] on div "Submitted 2 Status colour #273444 hex #273444 Save Cancel Summaries Total order…" at bounding box center [1041, 468] width 2106 height 676
click at [1037, 579] on div "PO # JP" at bounding box center [1085, 569] width 193 height 29
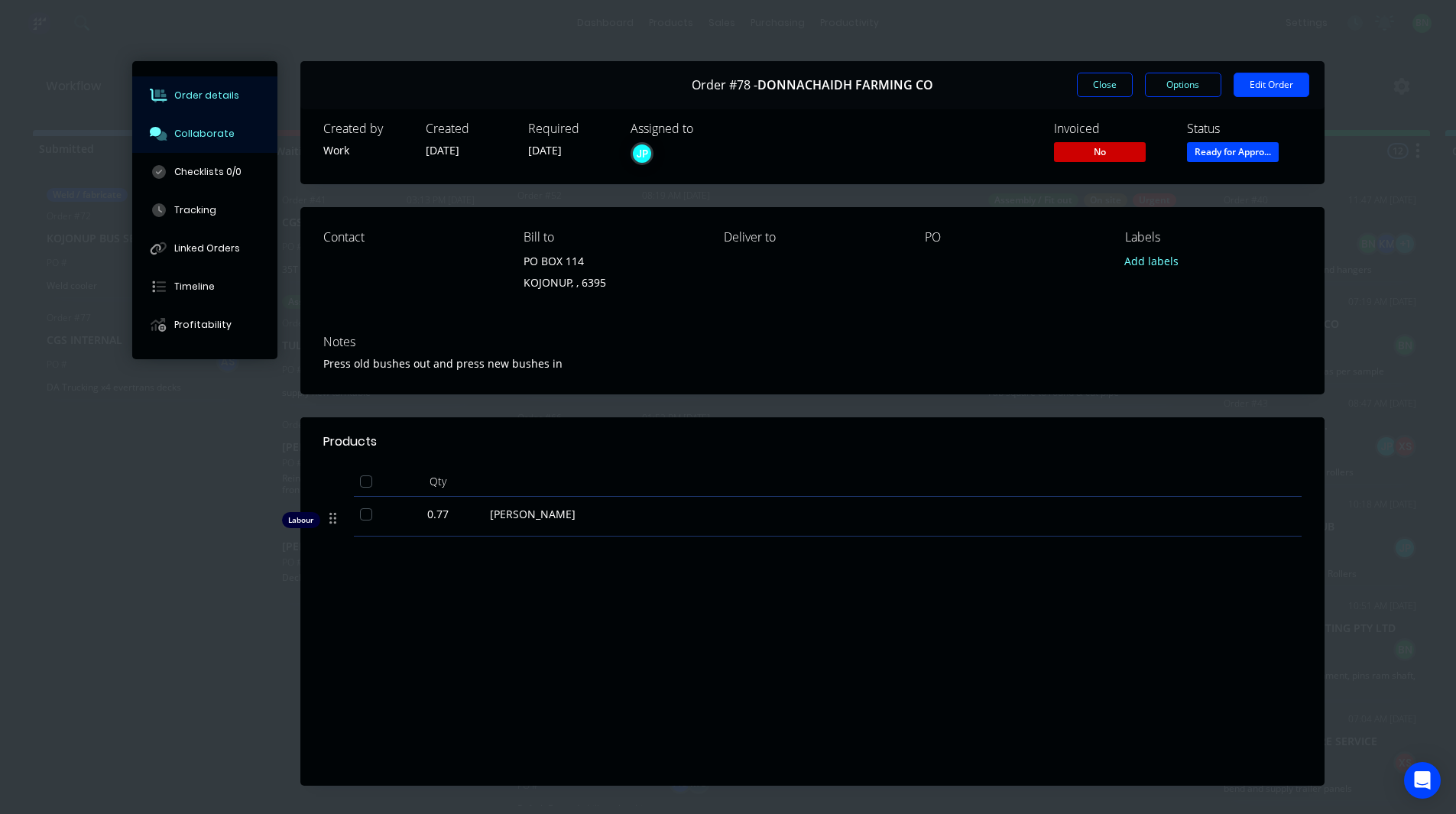
click at [188, 141] on button "Collaborate" at bounding box center [204, 134] width 145 height 38
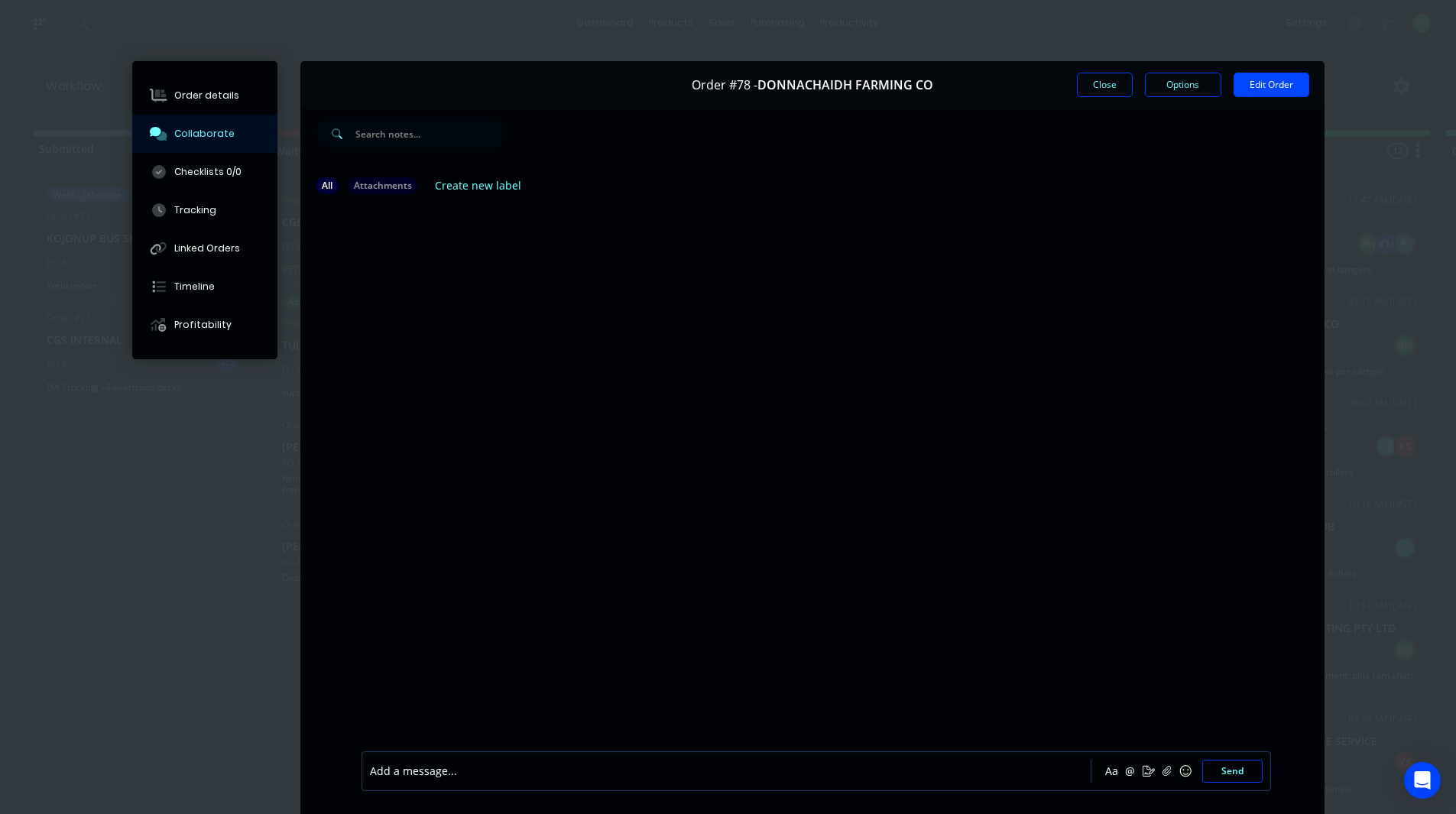
click at [496, 535] on div at bounding box center [812, 478] width 1025 height 542
click at [1088, 80] on button "Close" at bounding box center [1105, 85] width 56 height 24
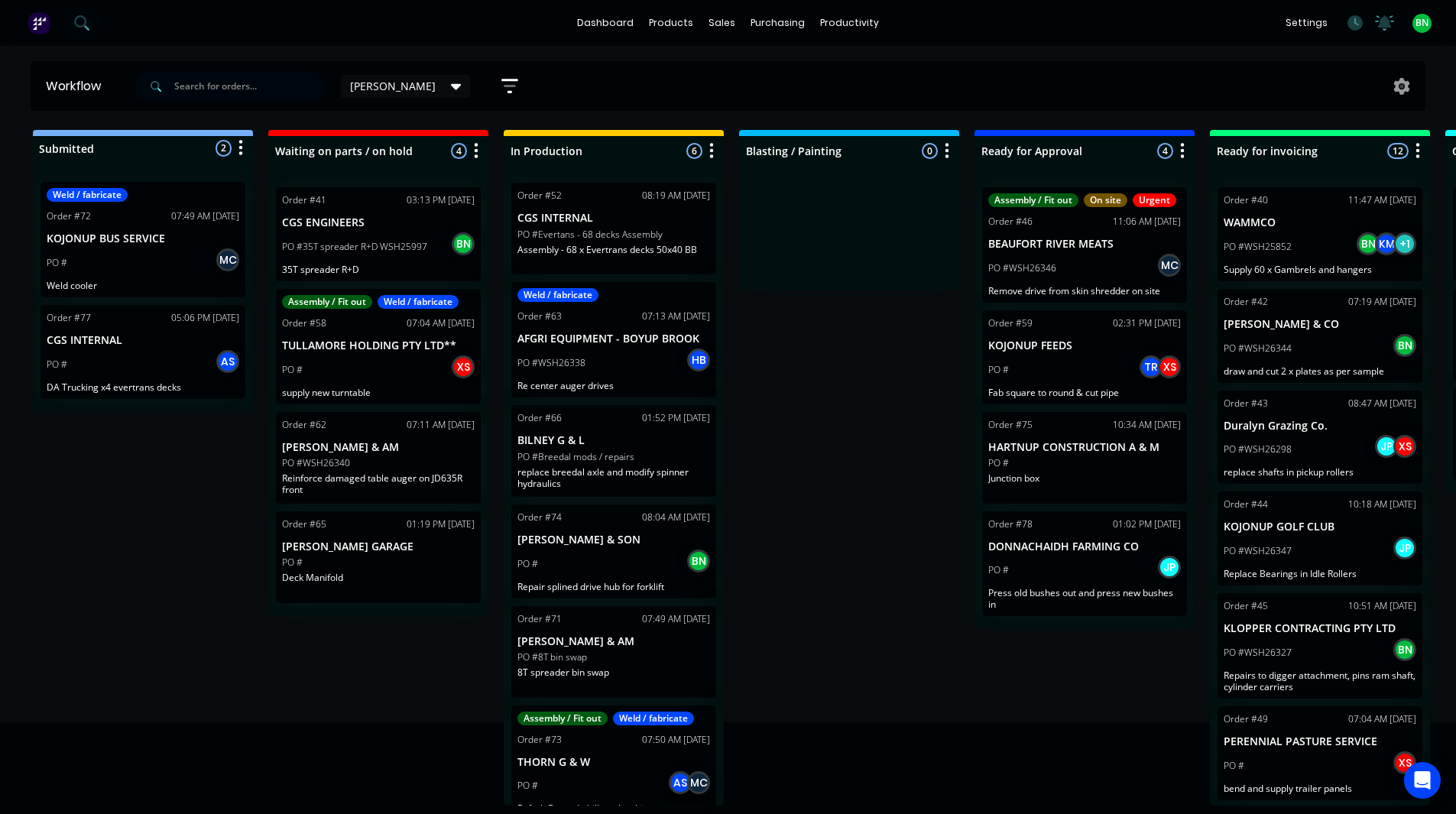
click at [922, 394] on div "Submitted 2 Status colour #273444 hex #273444 Save Cancel Summaries Total order…" at bounding box center [1041, 468] width 2106 height 676
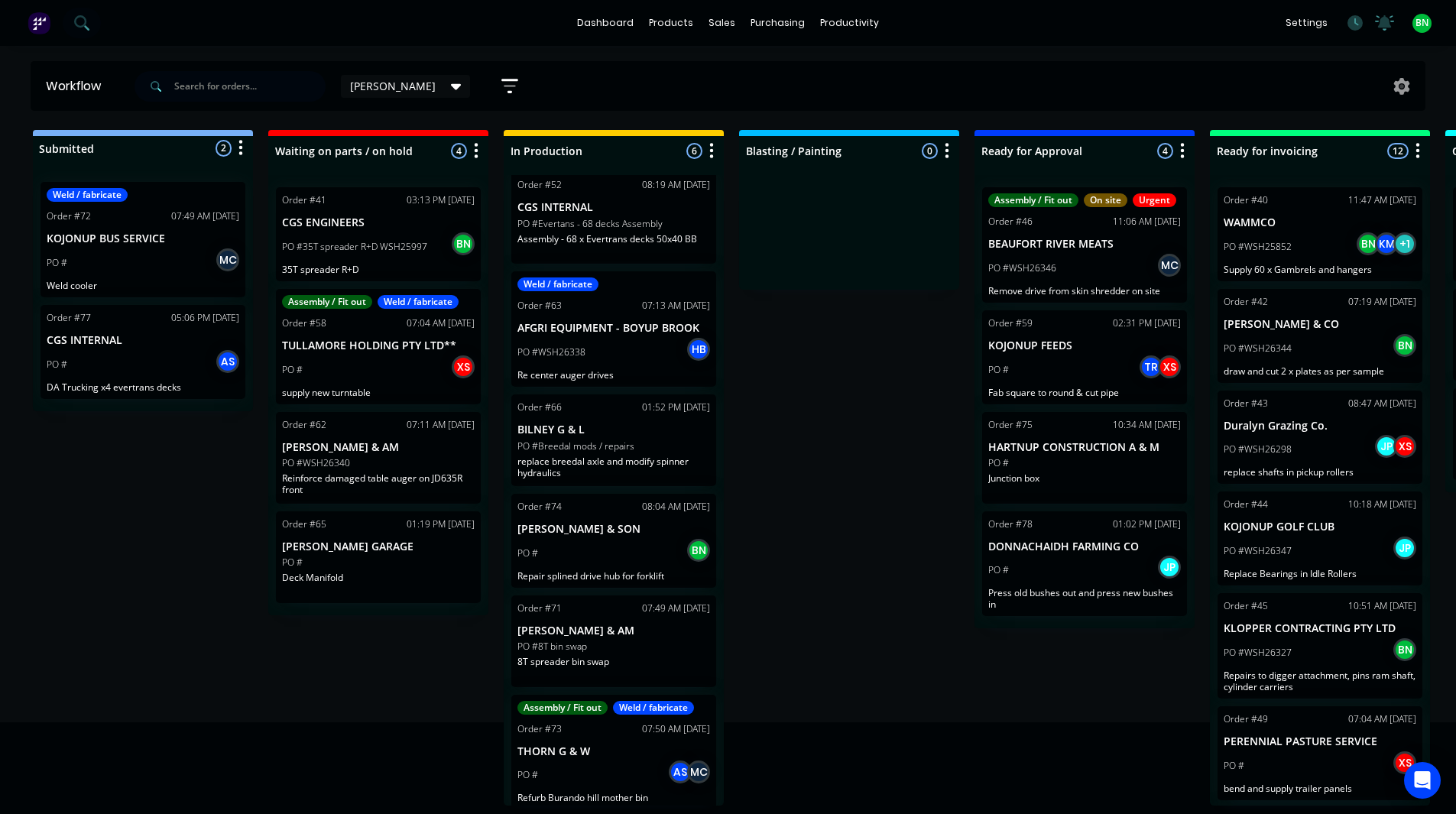
scroll to position [20, 0]
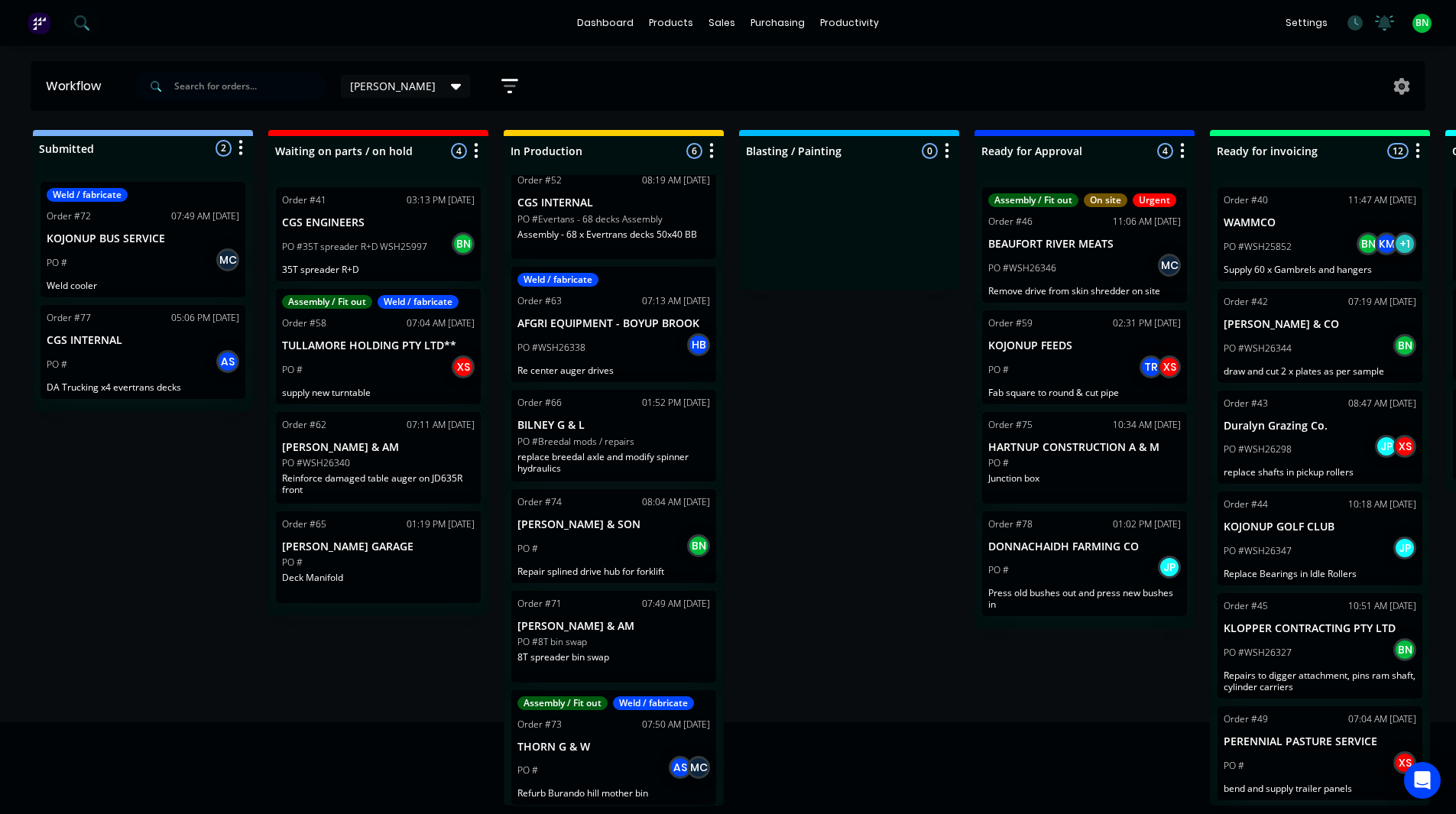
click at [614, 537] on div "PO # BN" at bounding box center [614, 548] width 193 height 29
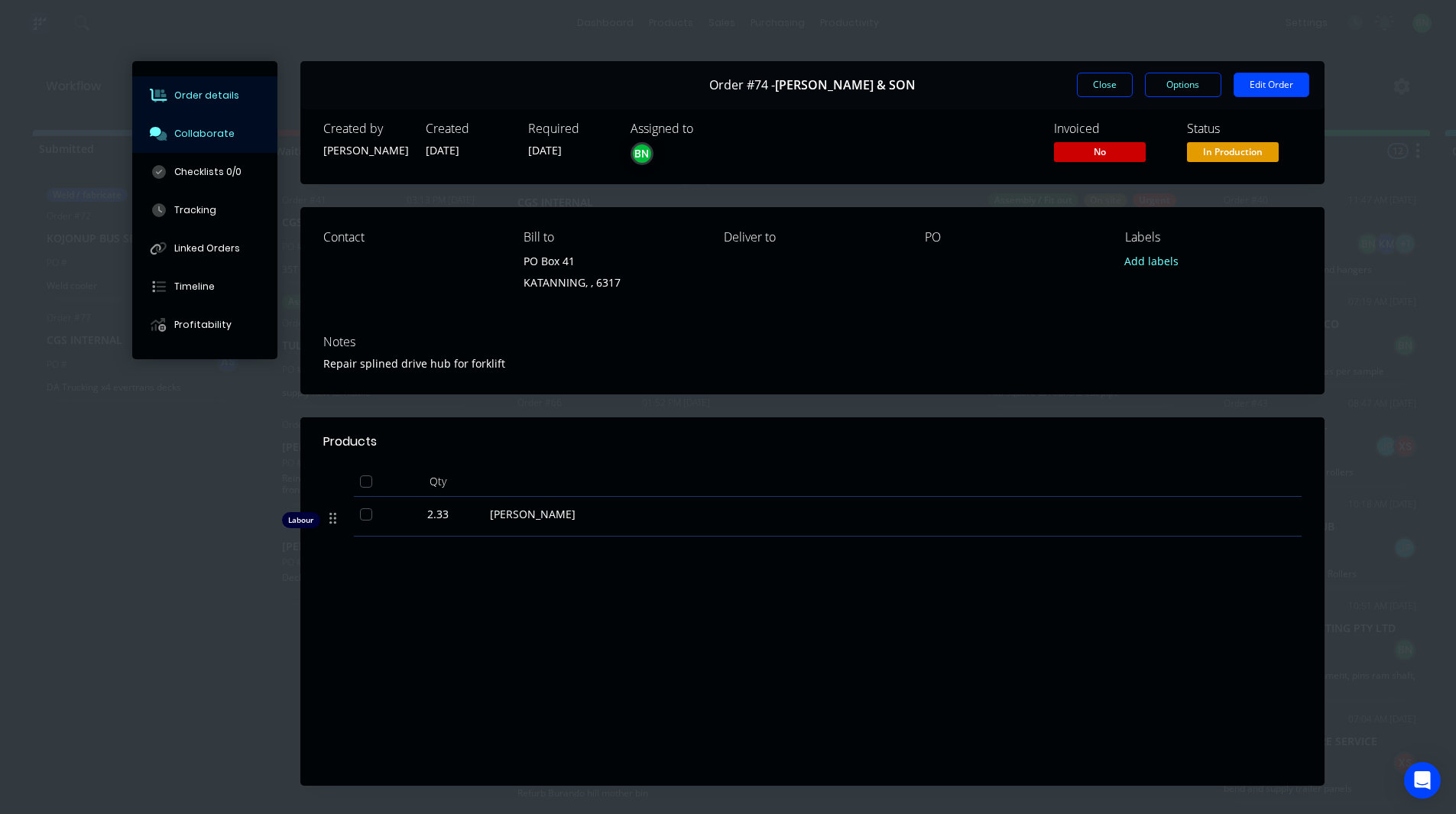
click at [211, 131] on div "Collaborate" at bounding box center [204, 134] width 60 height 14
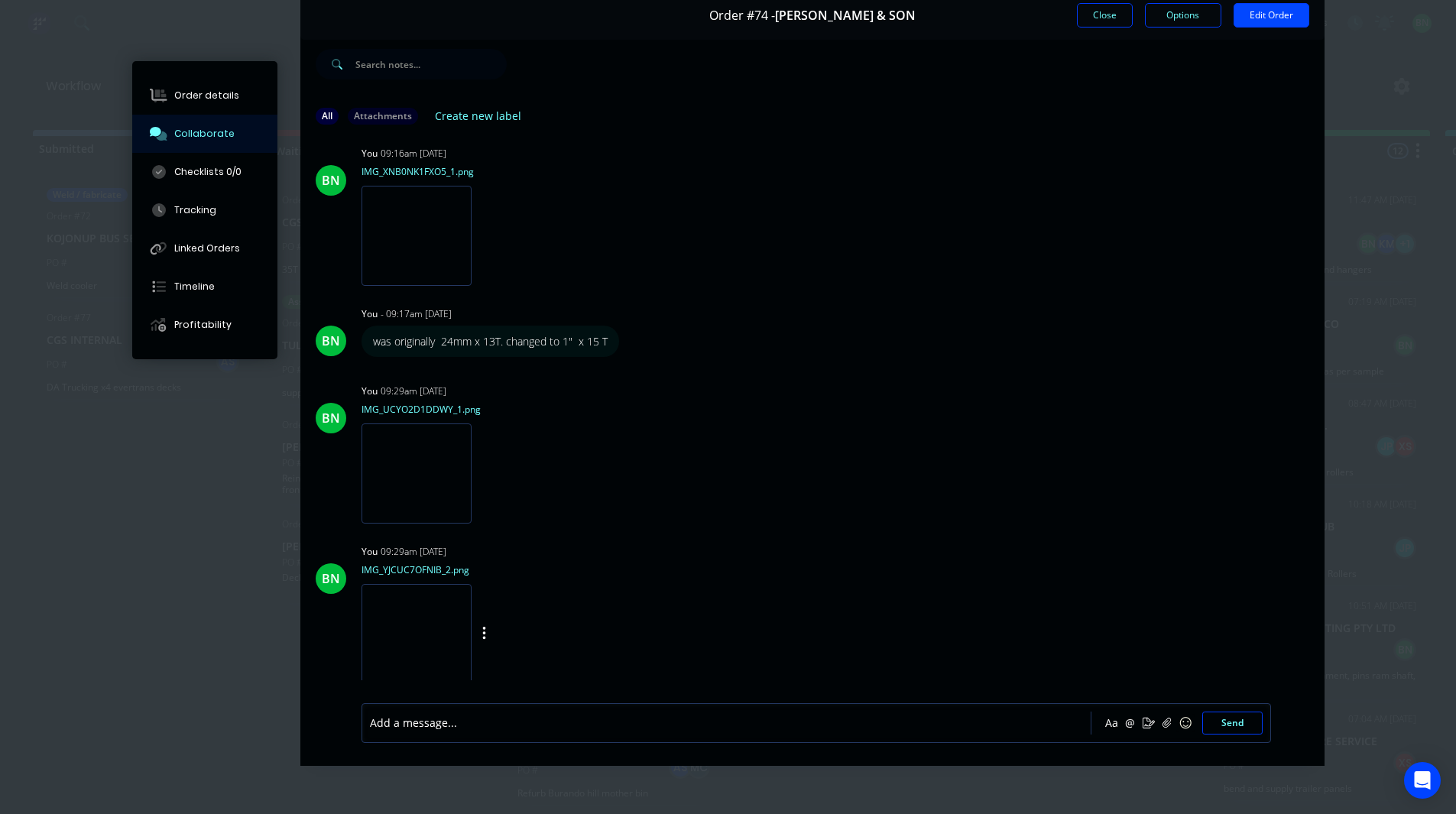
scroll to position [81, 0]
click at [465, 727] on div at bounding box center [705, 722] width 669 height 16
click at [1218, 726] on button "Send" at bounding box center [1232, 723] width 60 height 23
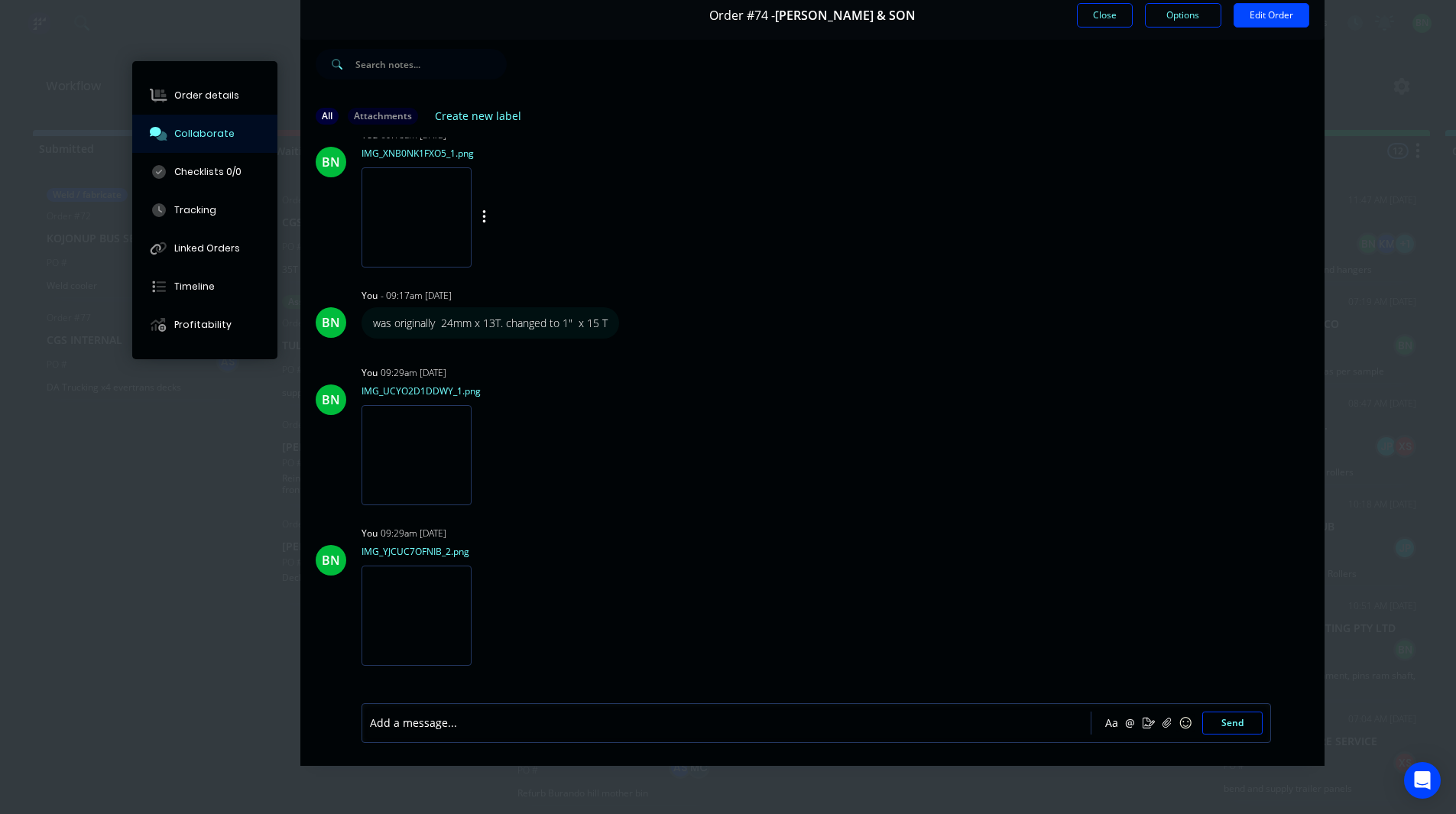
scroll to position [0, 0]
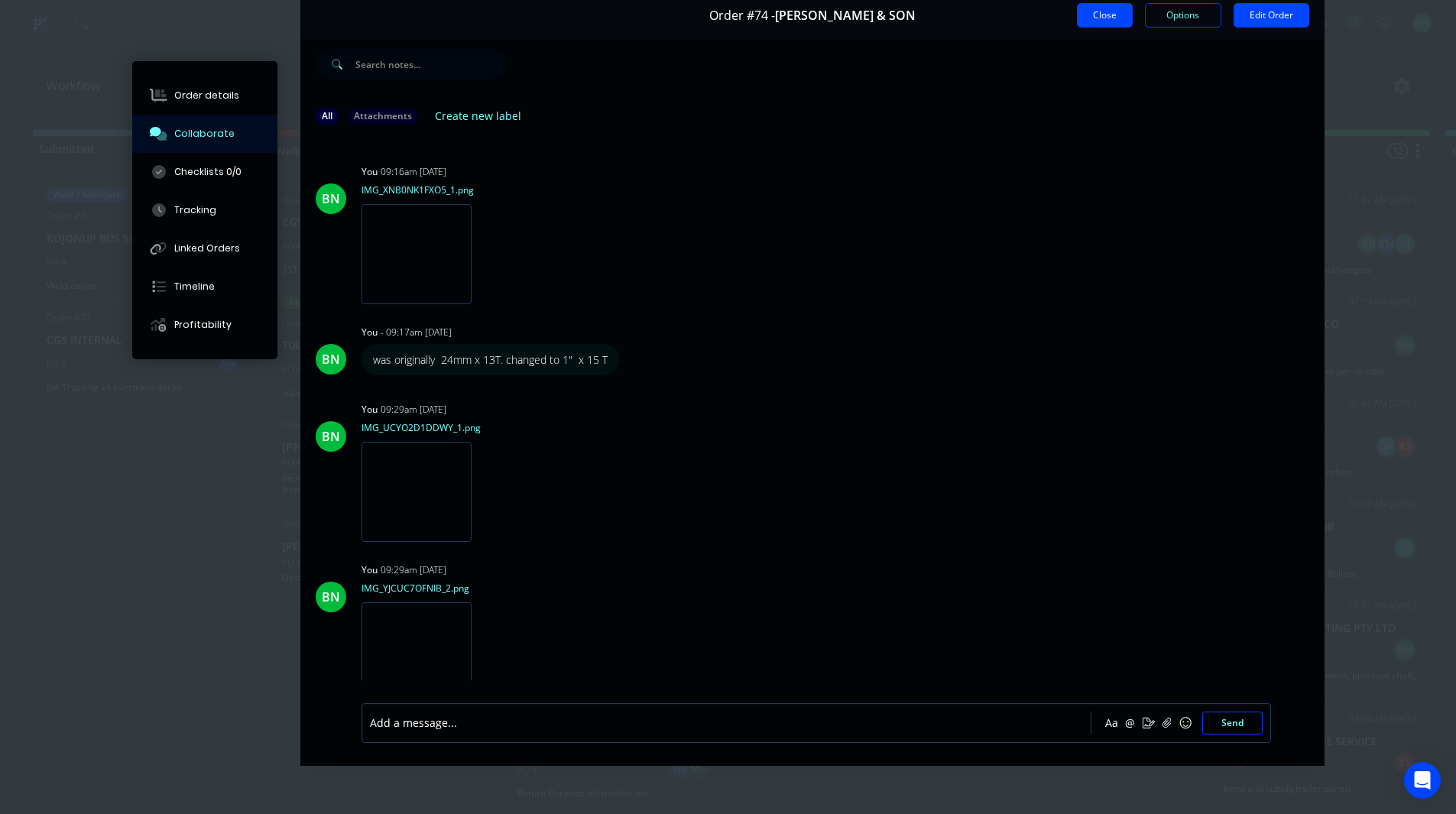
click at [1094, 10] on button "Close" at bounding box center [1105, 16] width 56 height 24
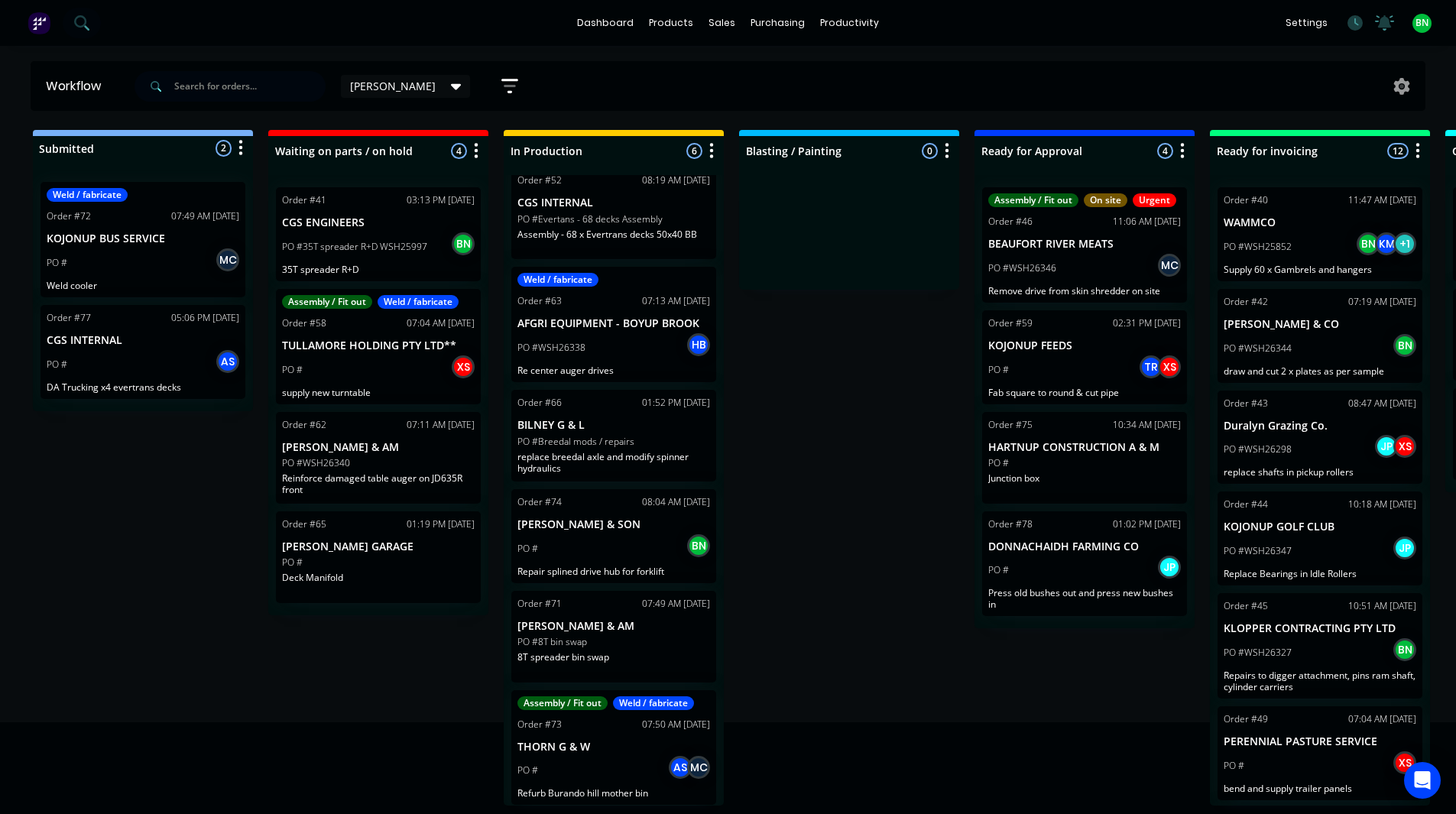
click at [812, 383] on div "Submitted 2 Status colour #273444 hex #273444 Save Cancel Summaries Total order…" at bounding box center [1041, 468] width 2106 height 676
click at [918, 464] on div "Submitted 2 Status colour #273444 hex #273444 Save Cancel Summaries Total order…" at bounding box center [1041, 468] width 2106 height 676
click at [828, 358] on div "Submitted 2 Status colour #273444 hex #273444 Save Cancel Summaries Total order…" at bounding box center [1041, 468] width 2106 height 676
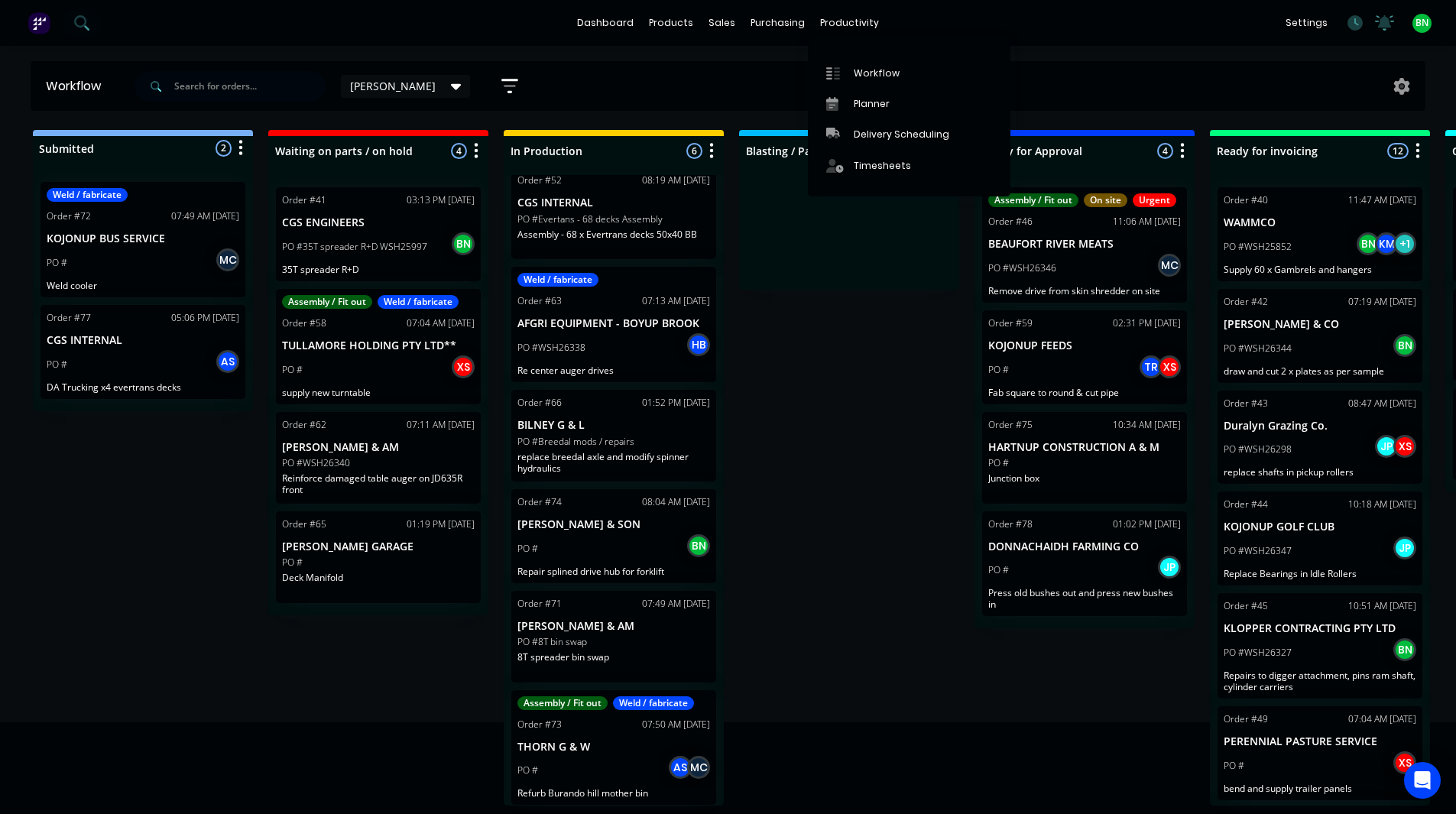
drag, startPoint x: 848, startPoint y: 361, endPoint x: 769, endPoint y: 370, distance: 79.5
click at [848, 361] on div "Submitted 2 Status colour #273444 hex #273444 Save Cancel Summaries Total order…" at bounding box center [1041, 468] width 2106 height 676
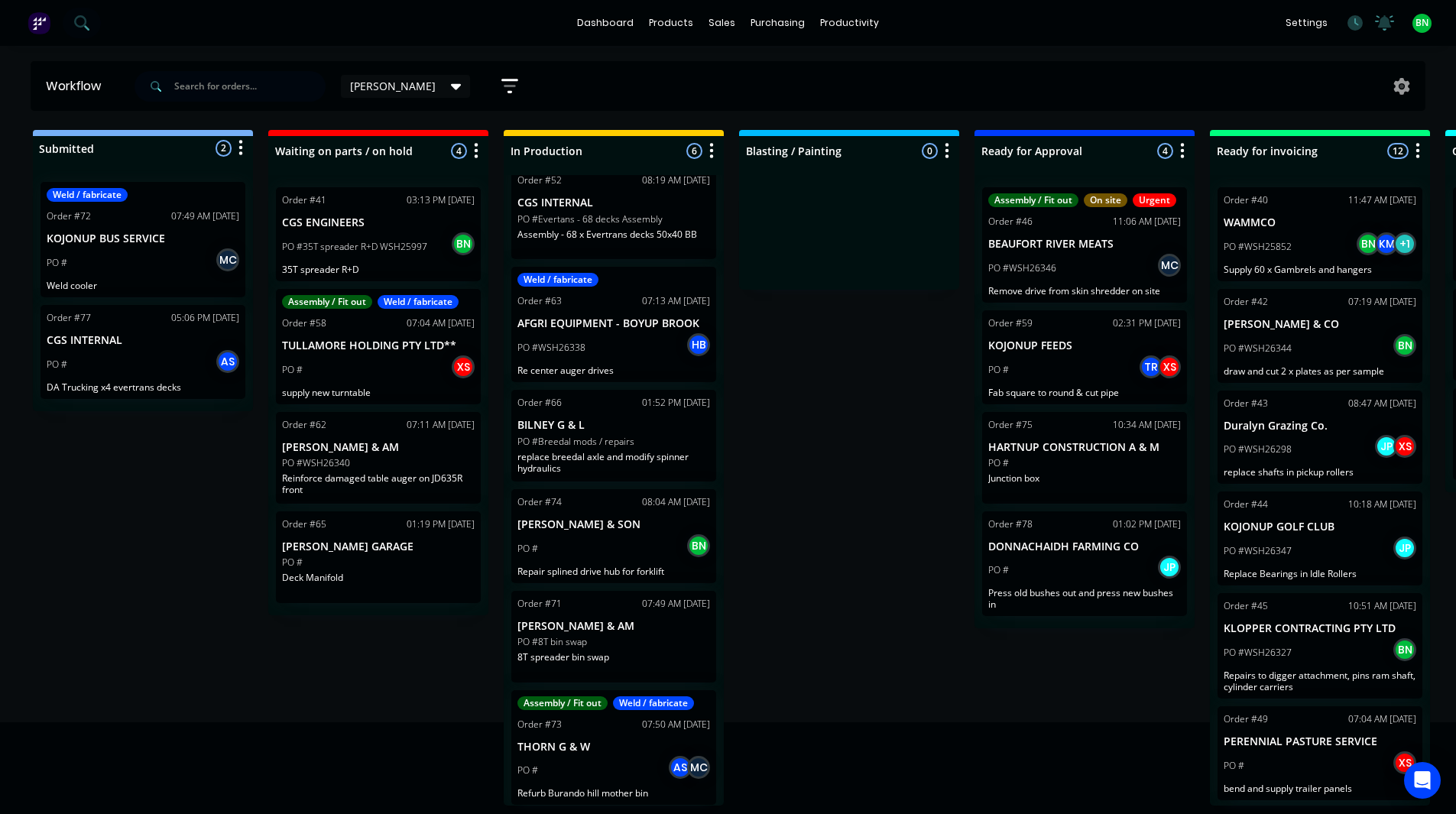
click at [432, 672] on div "Submitted 2 Status colour #273444 hex #273444 Save Cancel Summaries Total order…" at bounding box center [1041, 468] width 2106 height 676
